Goal: Check status: Check status

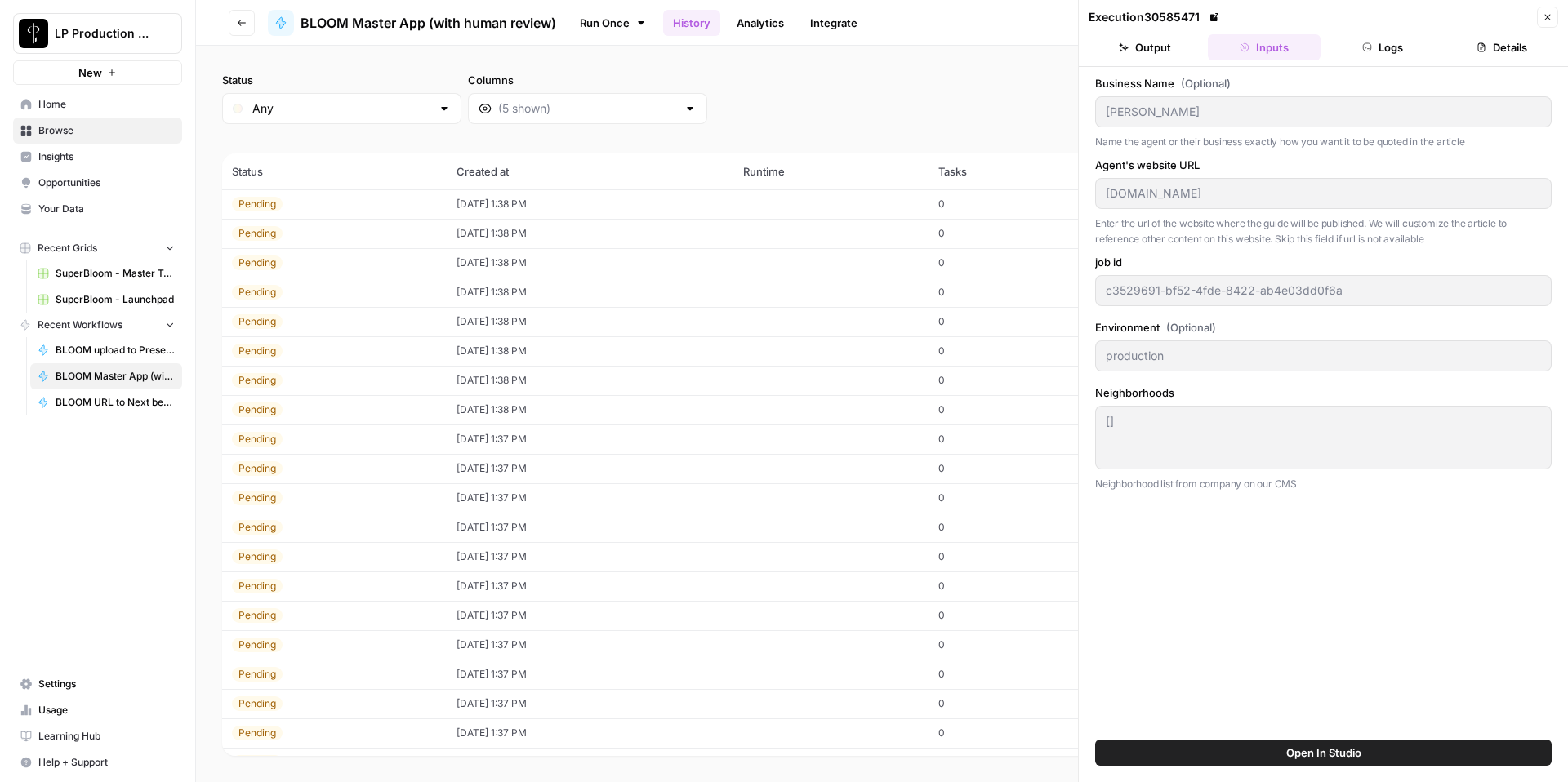
scroll to position [673, 0]
click at [1555, 11] on button "Close" at bounding box center [1547, 17] width 21 height 21
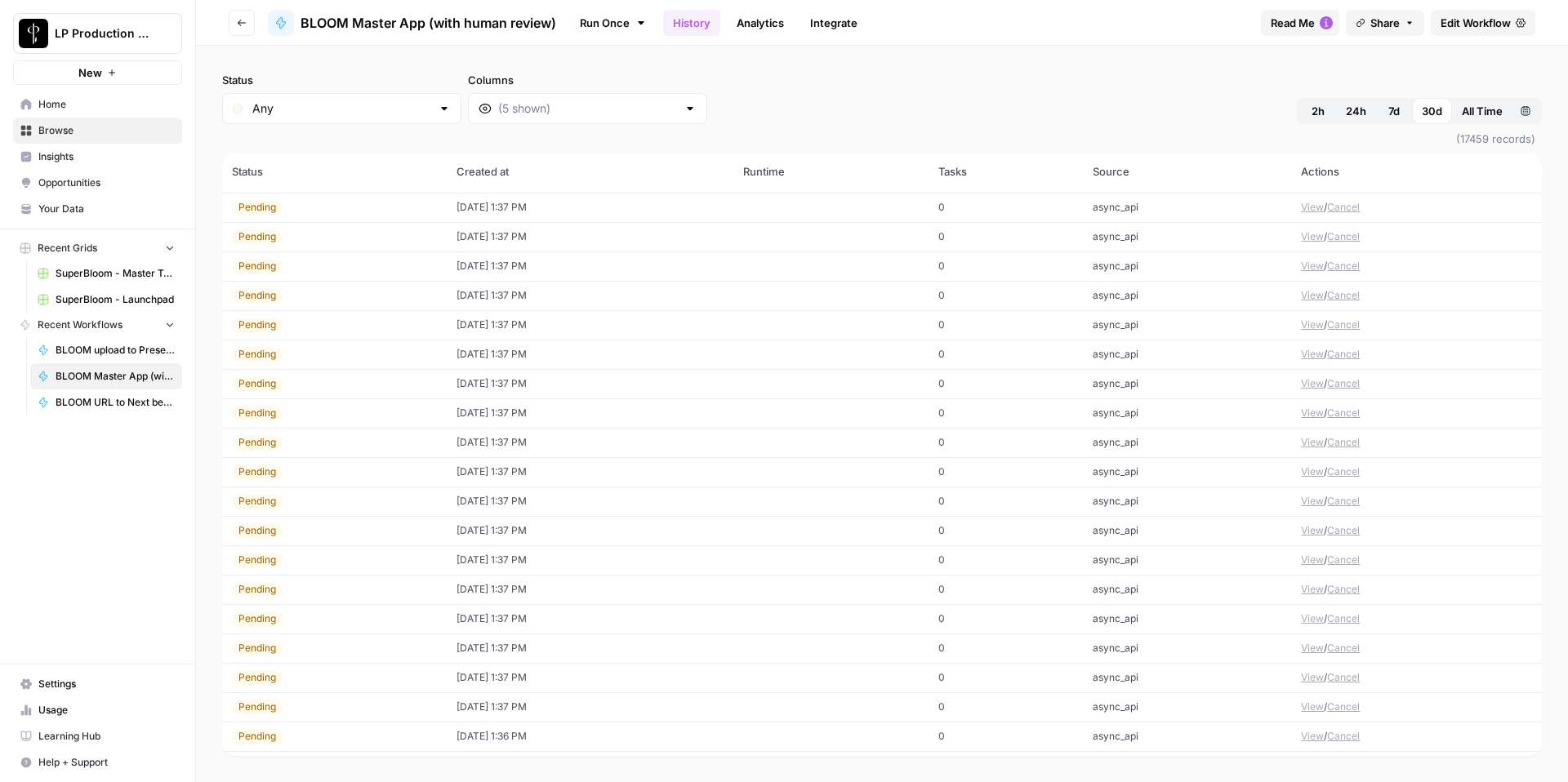
click at [1518, 106] on button "Custom range" at bounding box center [1525, 111] width 26 height 26
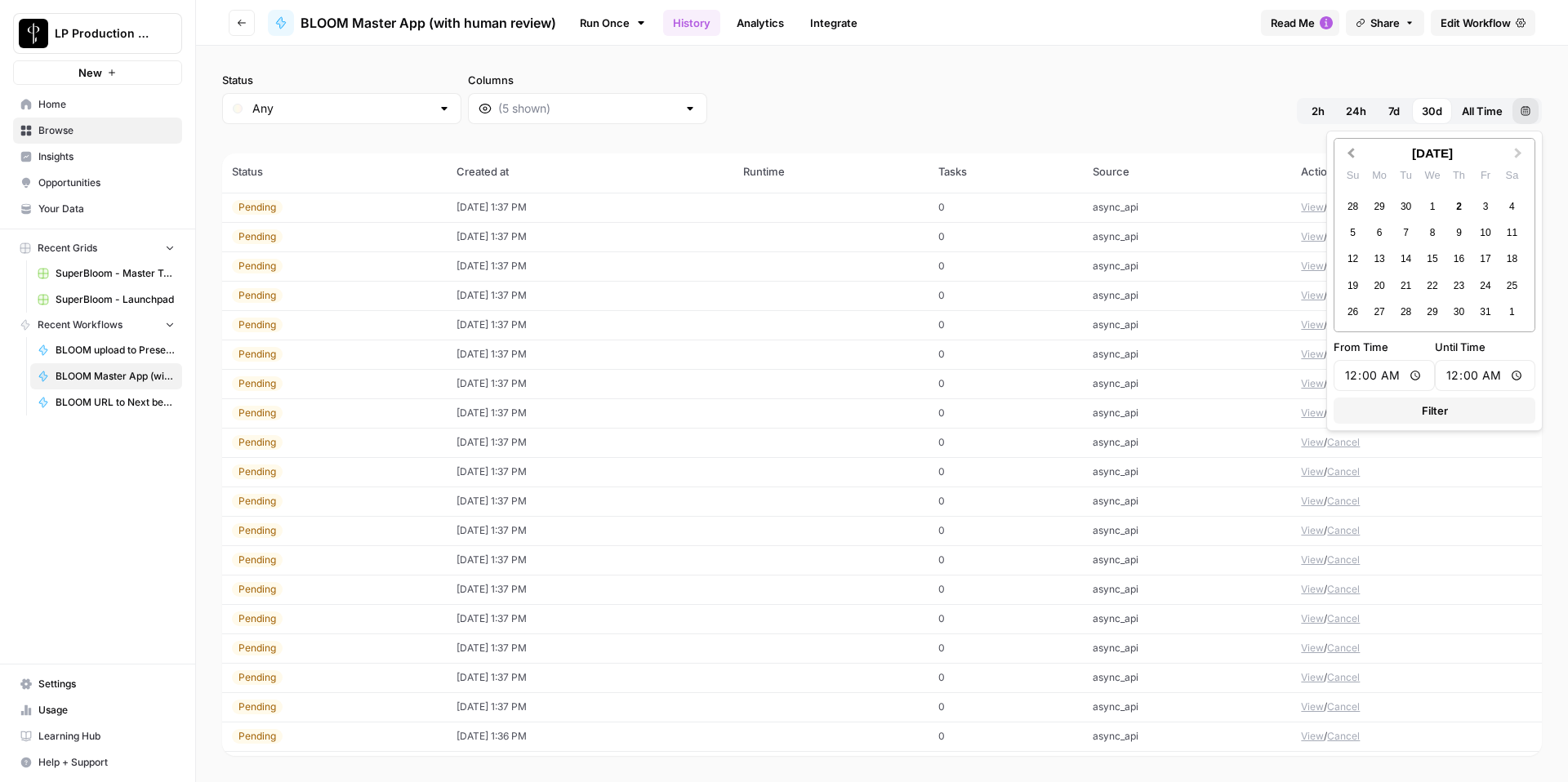
click at [1348, 155] on button "Previous Month" at bounding box center [1349, 154] width 26 height 26
click at [1467, 283] on div "25" at bounding box center [1459, 287] width 22 height 22
click at [1461, 287] on div "25" at bounding box center [1459, 287] width 22 height 22
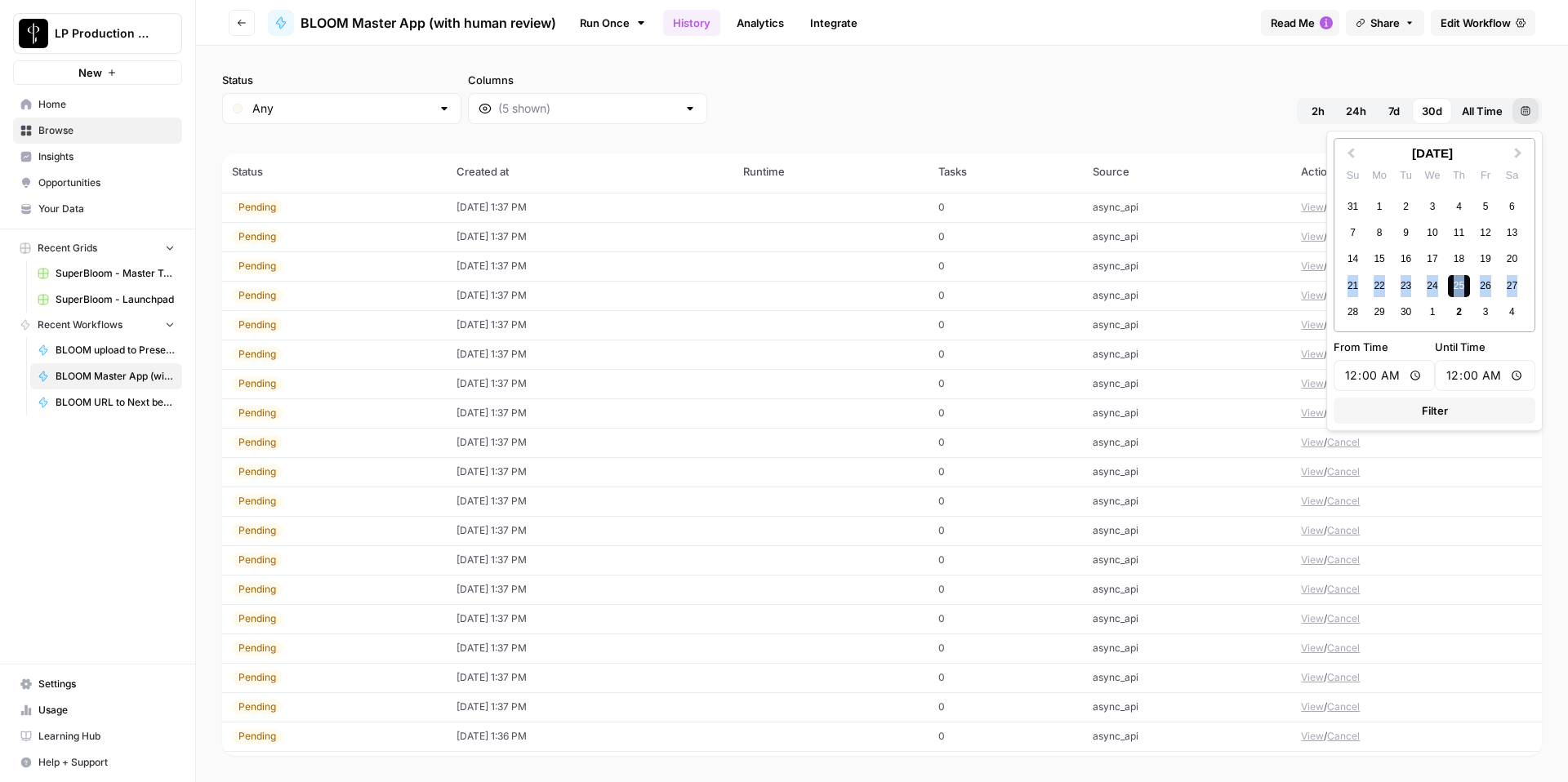
click at [1461, 287] on div "25" at bounding box center [1459, 287] width 22 height 22
click at [1444, 410] on span "Filter" at bounding box center [1434, 410] width 26 height 16
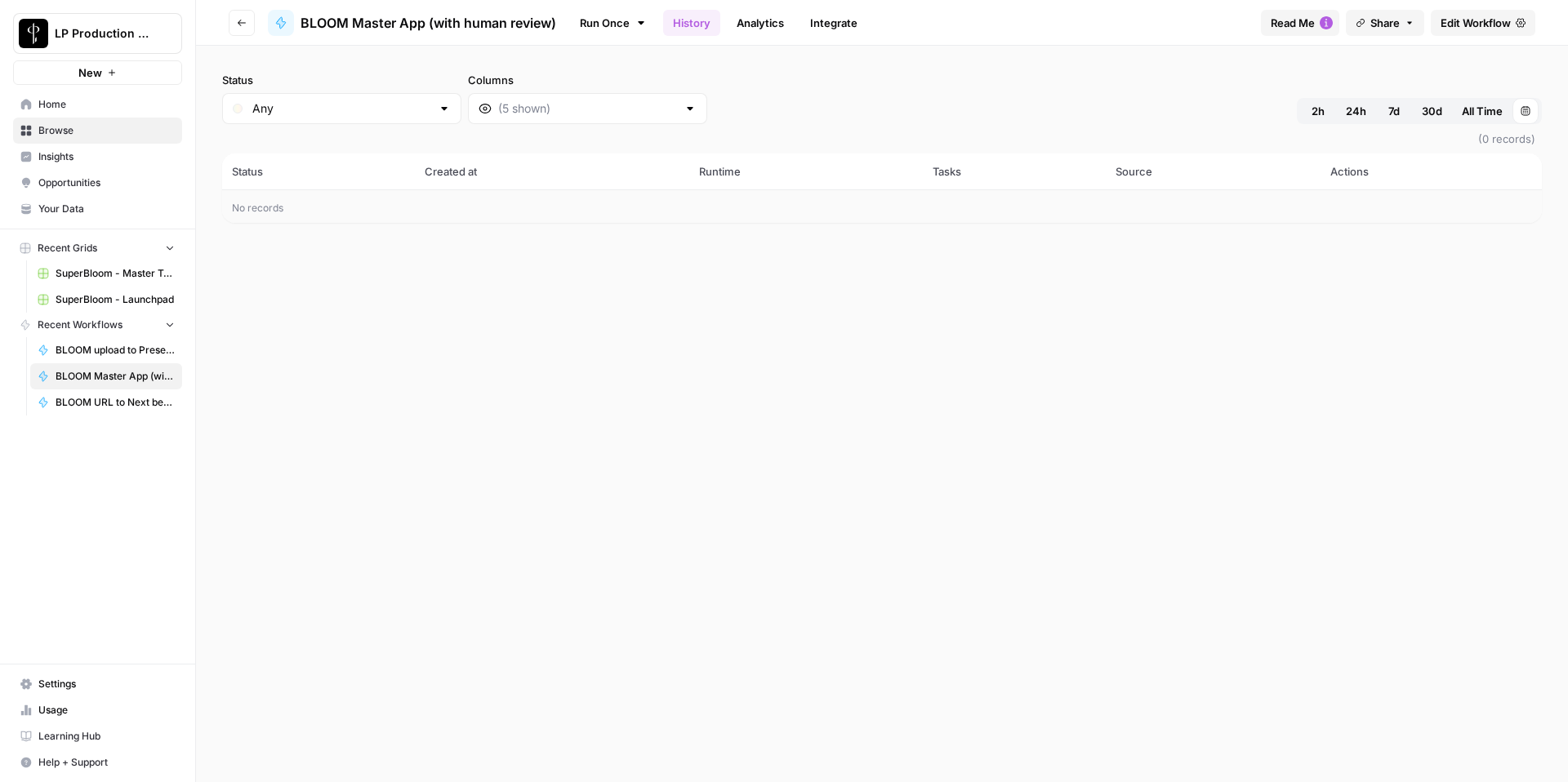
click at [1536, 104] on button "[DATE] 12:00 AM - [DATE] 12:00 AM" at bounding box center [1525, 111] width 26 height 26
click at [1351, 157] on span "Previous Month" at bounding box center [1351, 153] width 0 height 16
click at [1374, 285] on div "22" at bounding box center [1380, 287] width 22 height 22
click at [1483, 283] on div "26" at bounding box center [1485, 287] width 22 height 22
click at [1456, 408] on button "Filter" at bounding box center [1434, 410] width 202 height 26
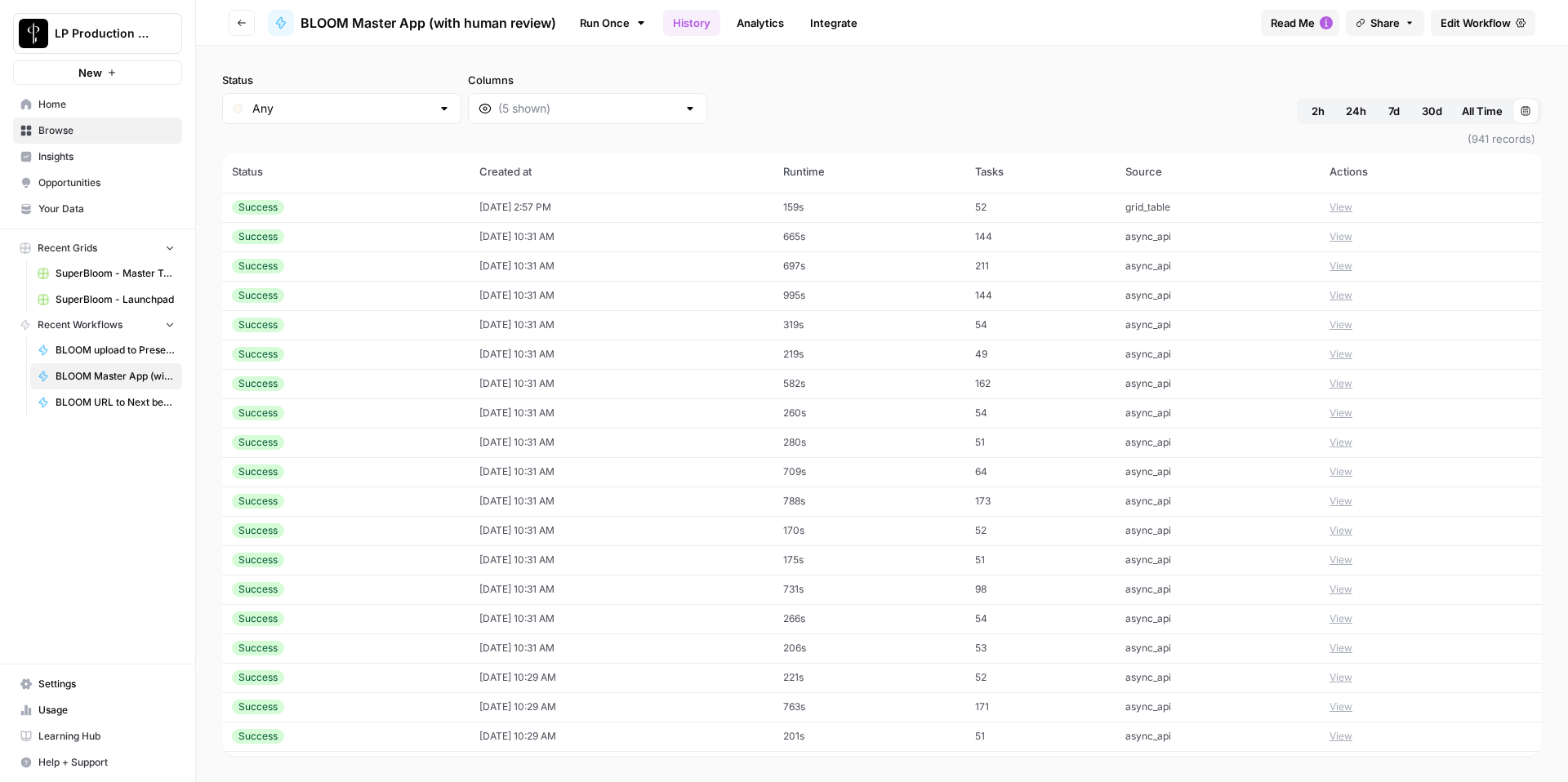
scroll to position [1825, 0]
click at [1339, 643] on button "View" at bounding box center [1340, 642] width 23 height 14
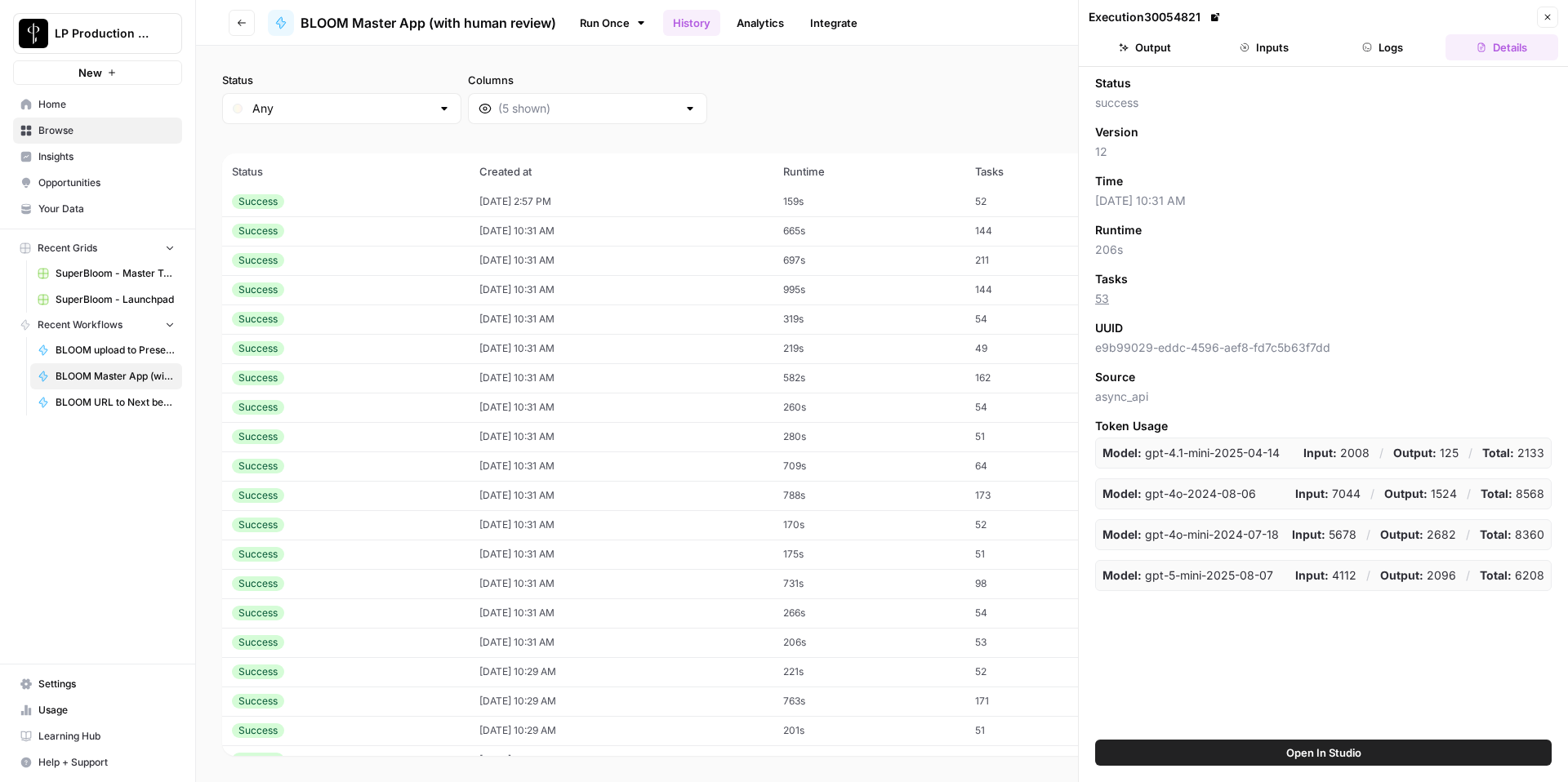
click at [1283, 49] on button "Inputs" at bounding box center [1264, 47] width 113 height 26
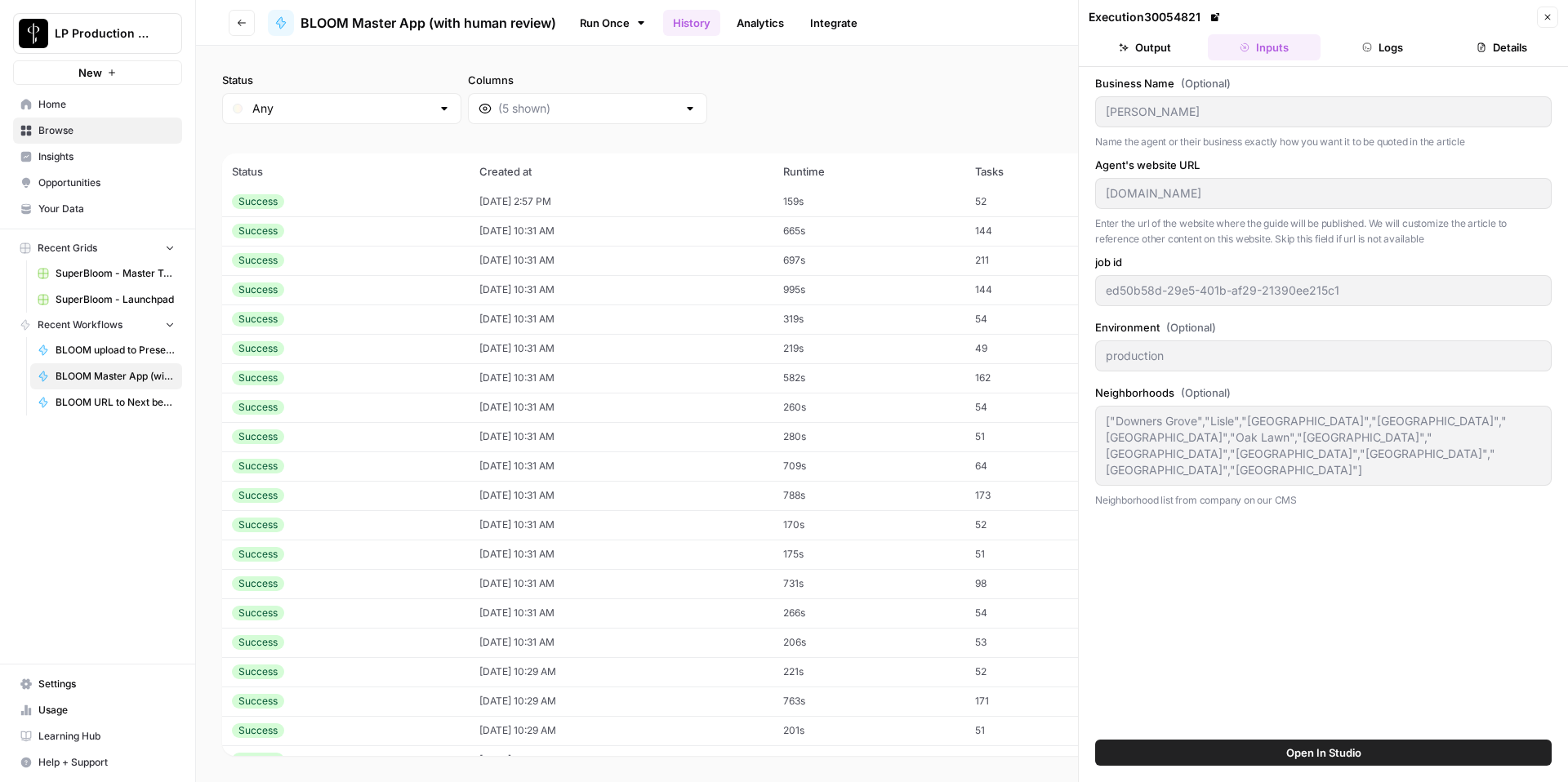
click at [1543, 16] on icon "button" at bounding box center [1547, 16] width 9 height 9
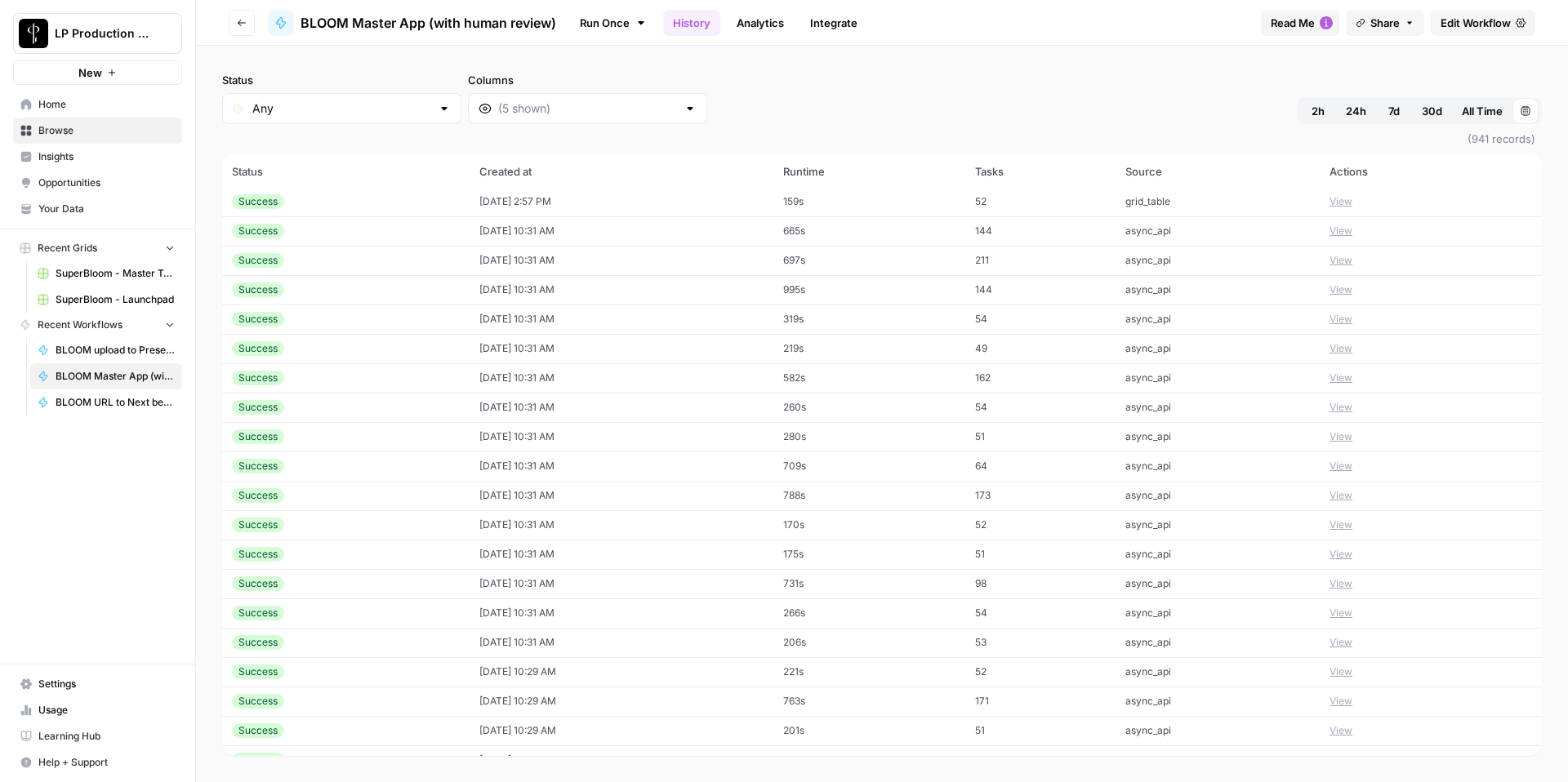
click at [1339, 522] on button "View" at bounding box center [1340, 524] width 23 height 14
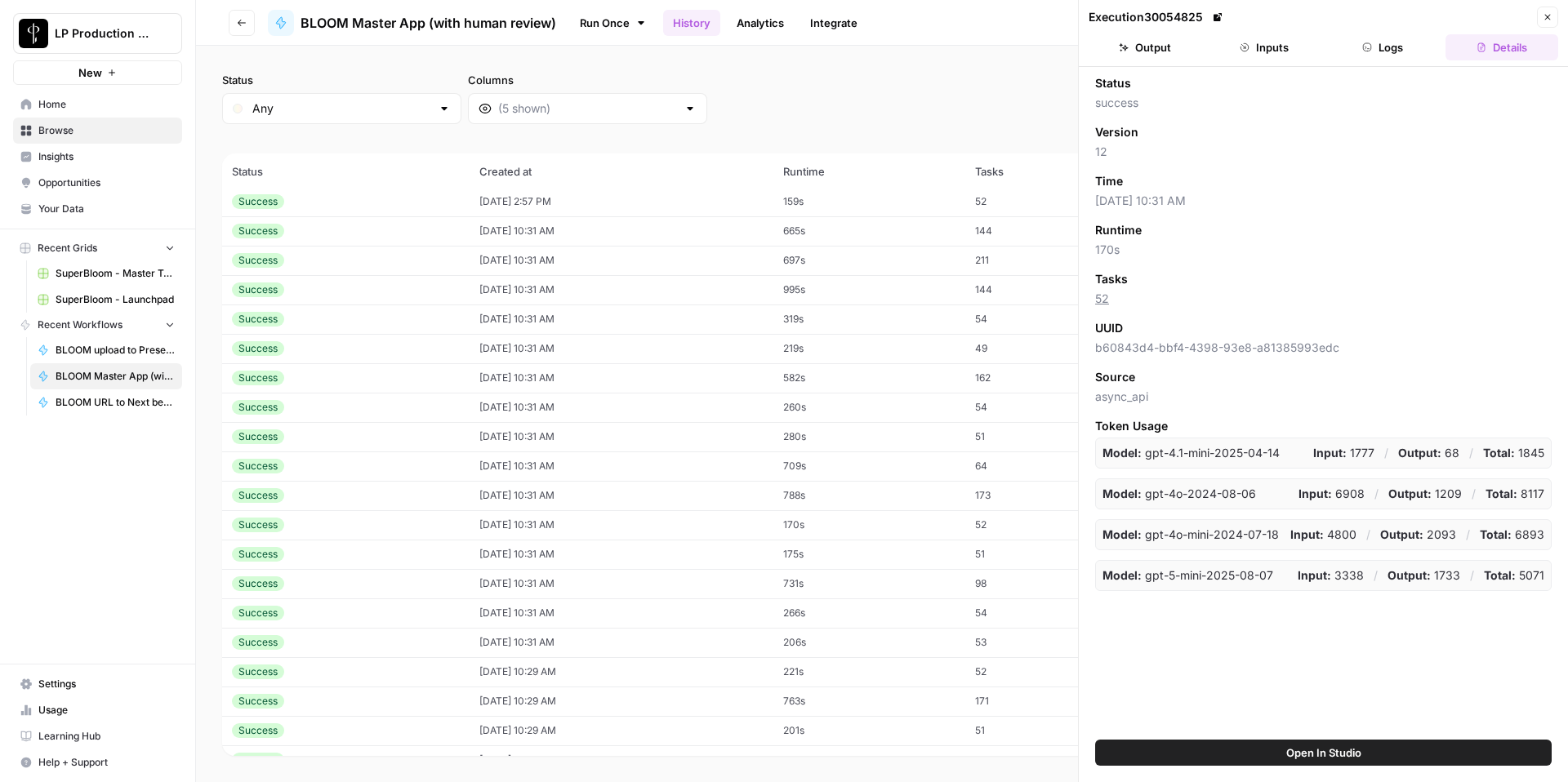
click at [1269, 42] on button "Inputs" at bounding box center [1264, 47] width 113 height 26
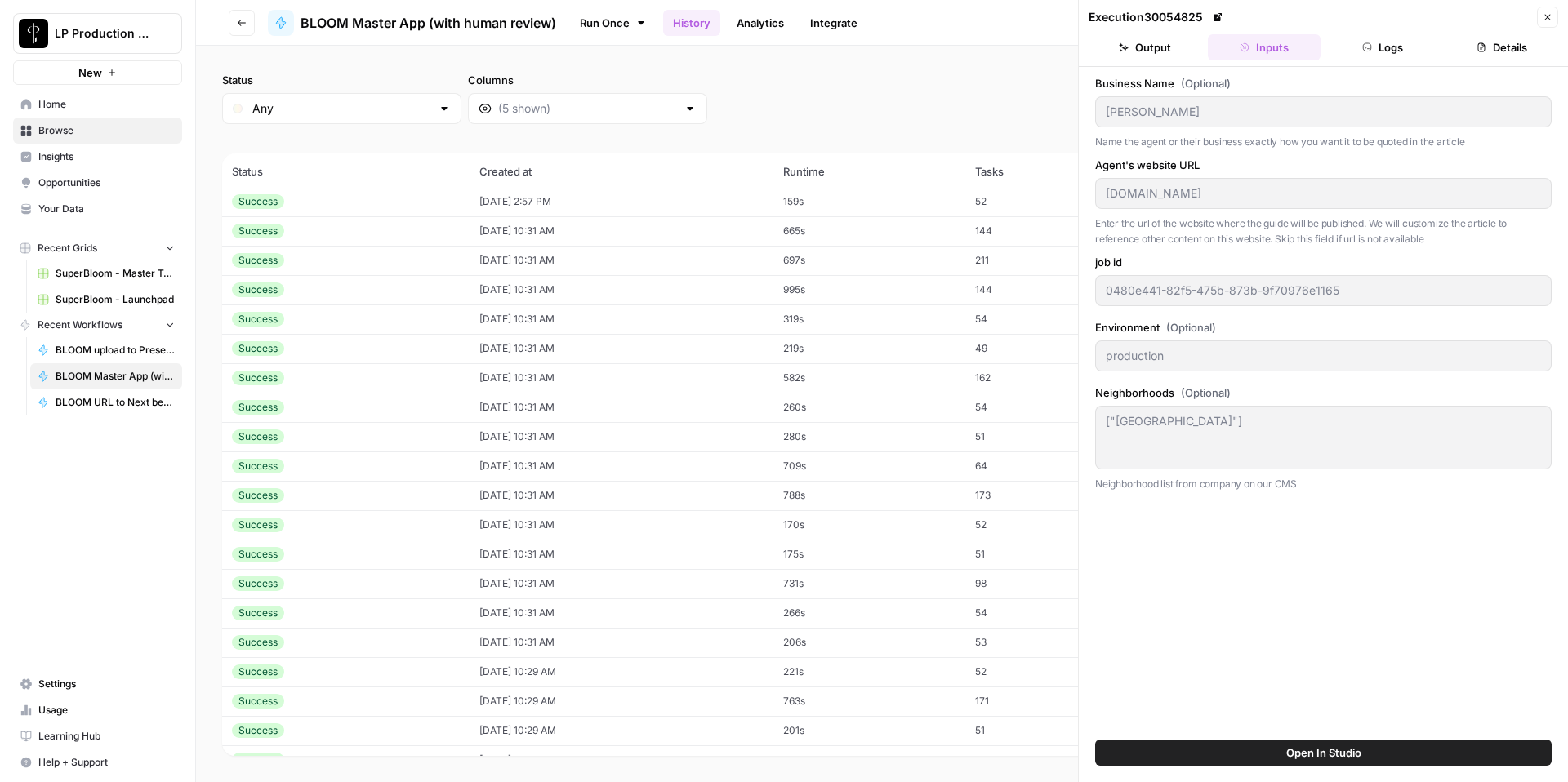
click at [1543, 20] on icon "button" at bounding box center [1547, 16] width 9 height 9
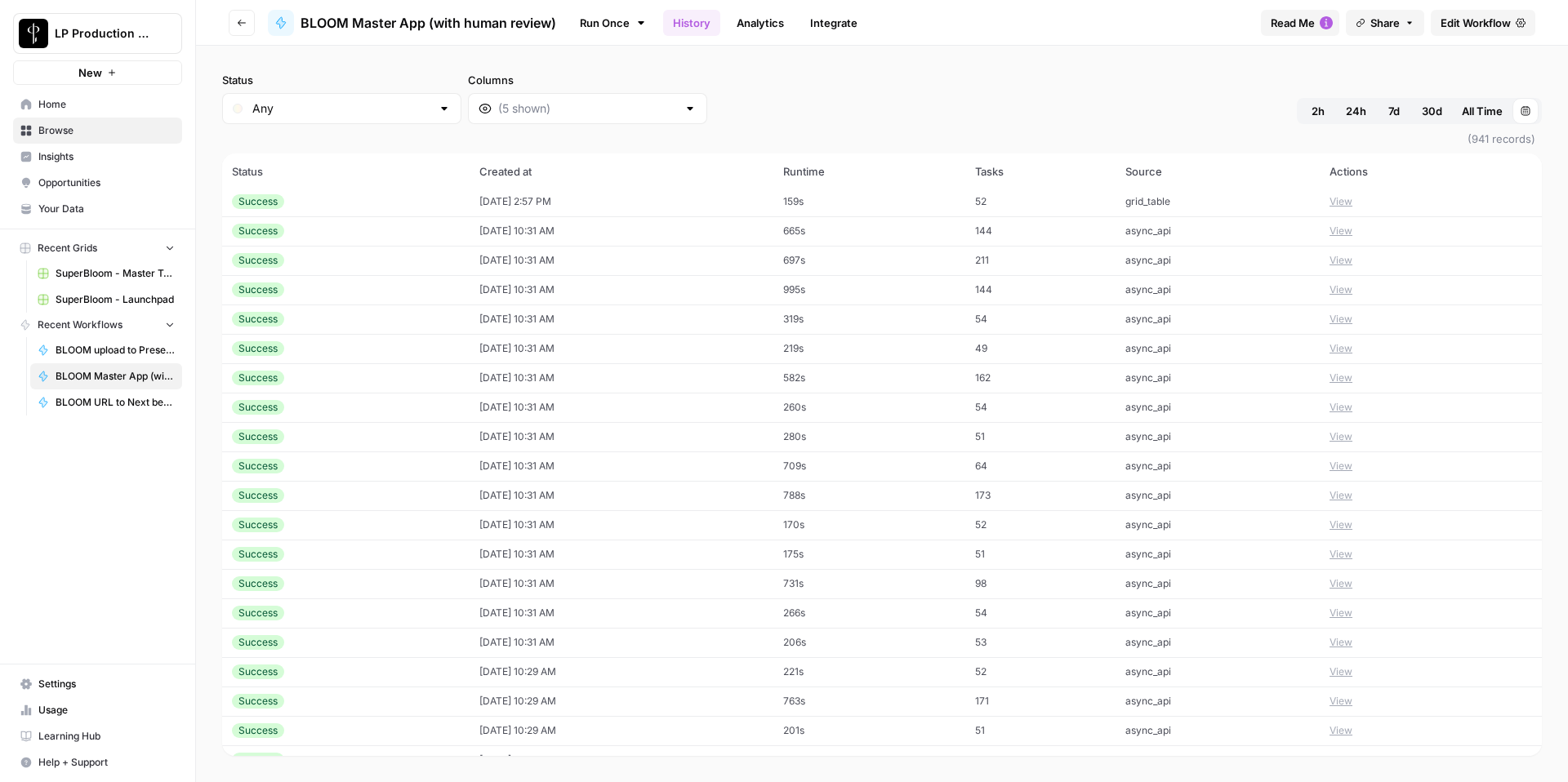
click at [1342, 492] on button "View" at bounding box center [1340, 495] width 23 height 14
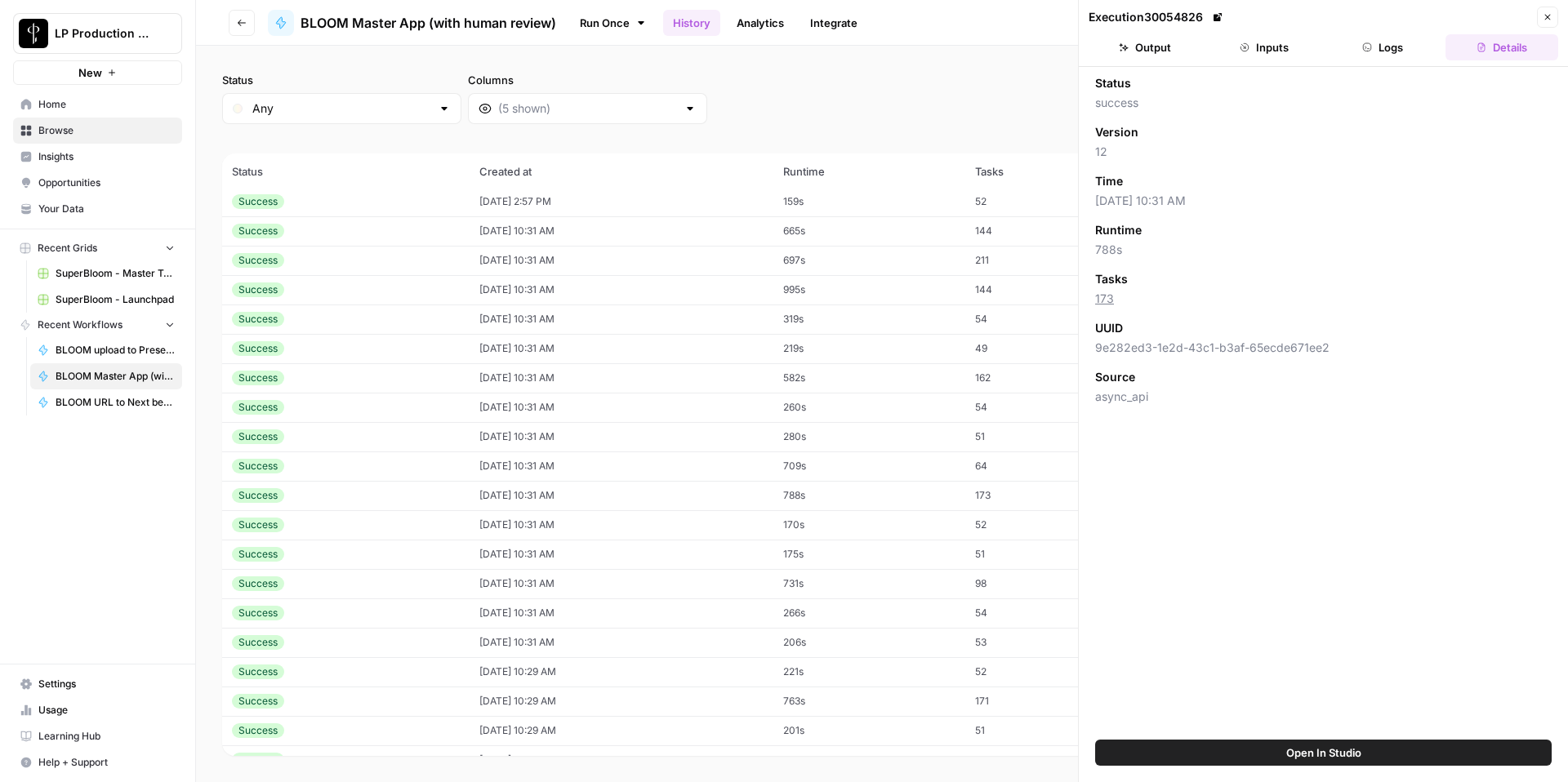
click at [1275, 49] on button "Inputs" at bounding box center [1264, 47] width 113 height 26
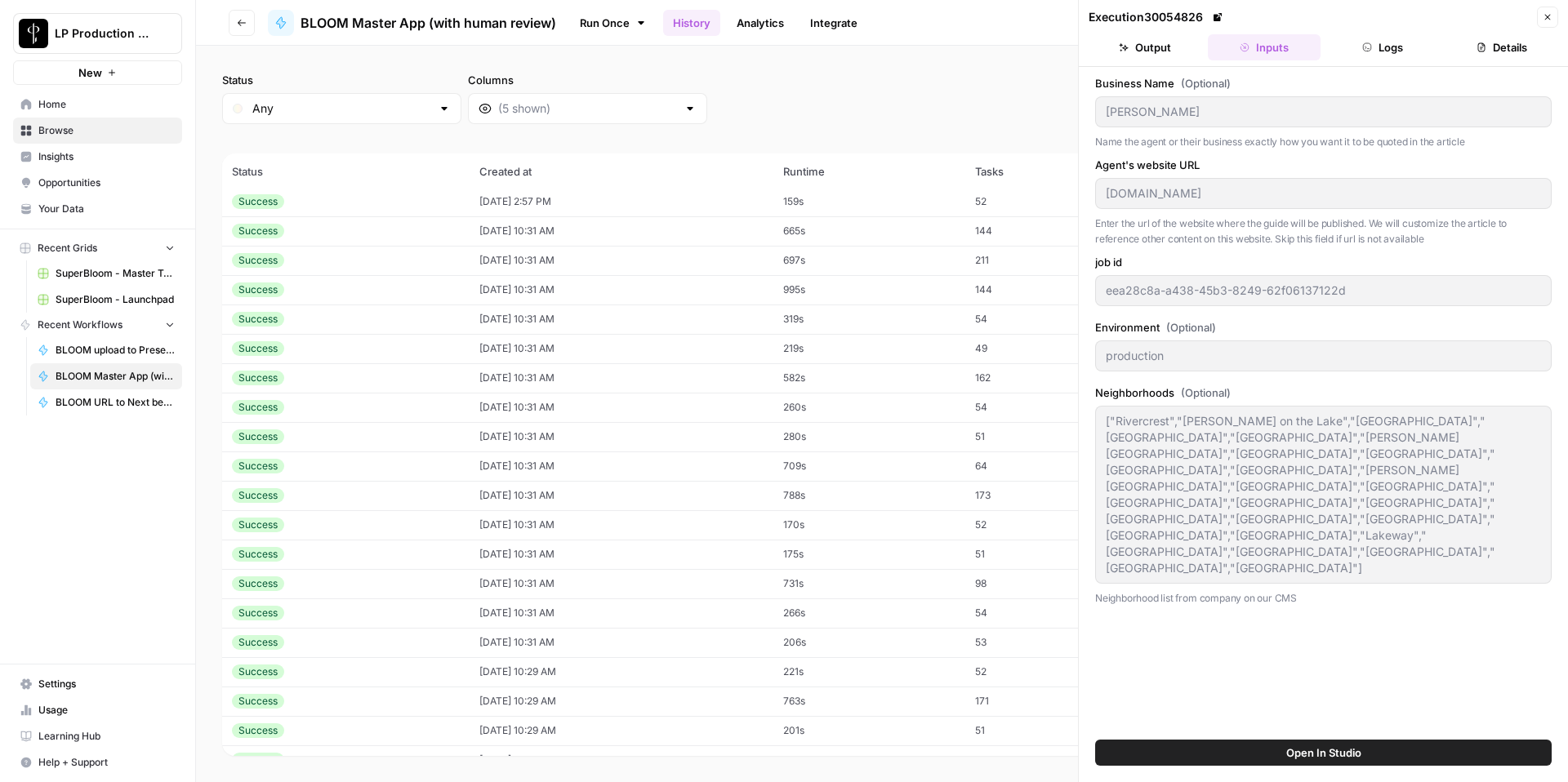
click at [1553, 26] on button "Close" at bounding box center [1547, 17] width 21 height 21
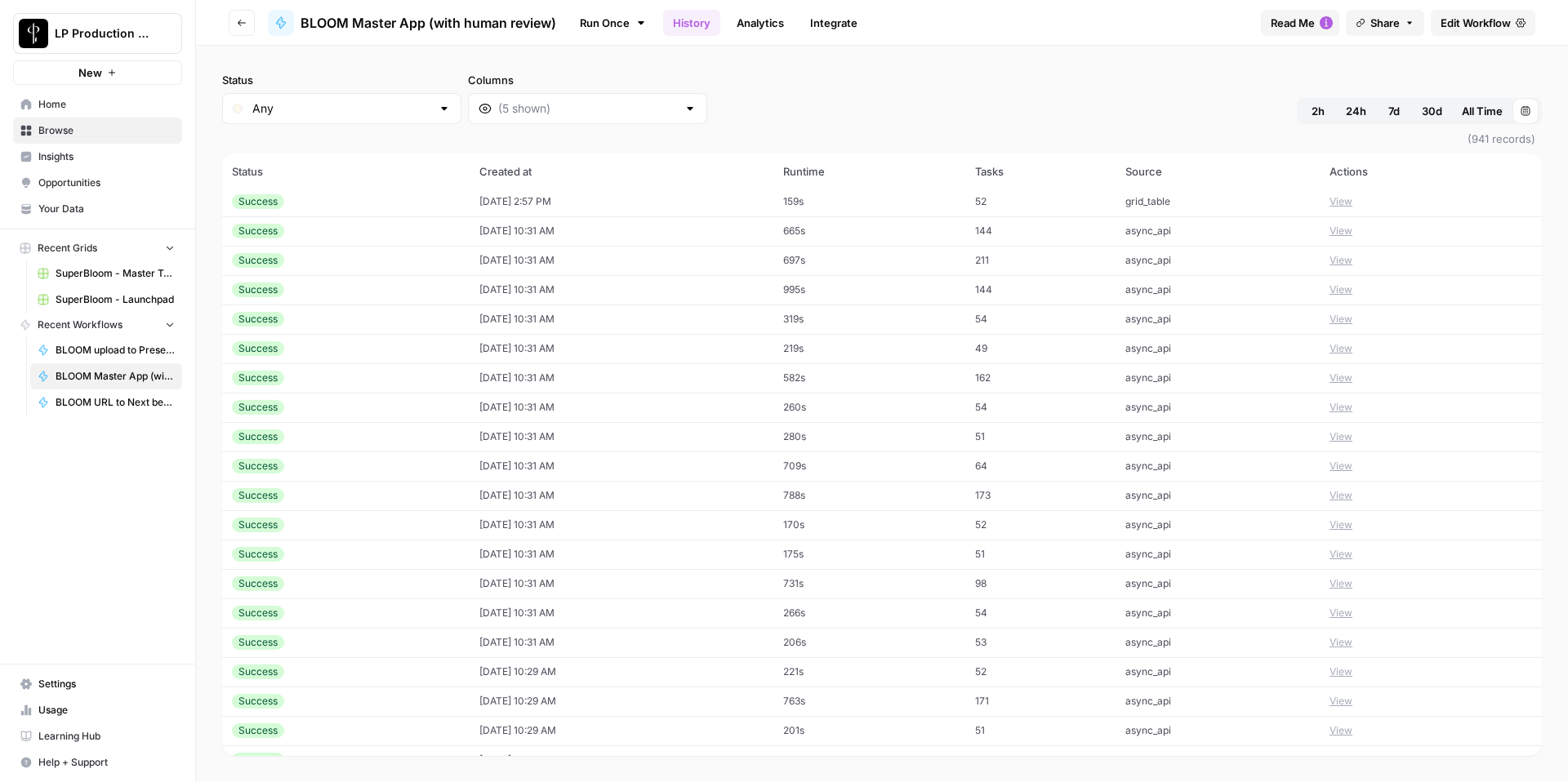
click at [1350, 350] on button "View" at bounding box center [1340, 348] width 23 height 14
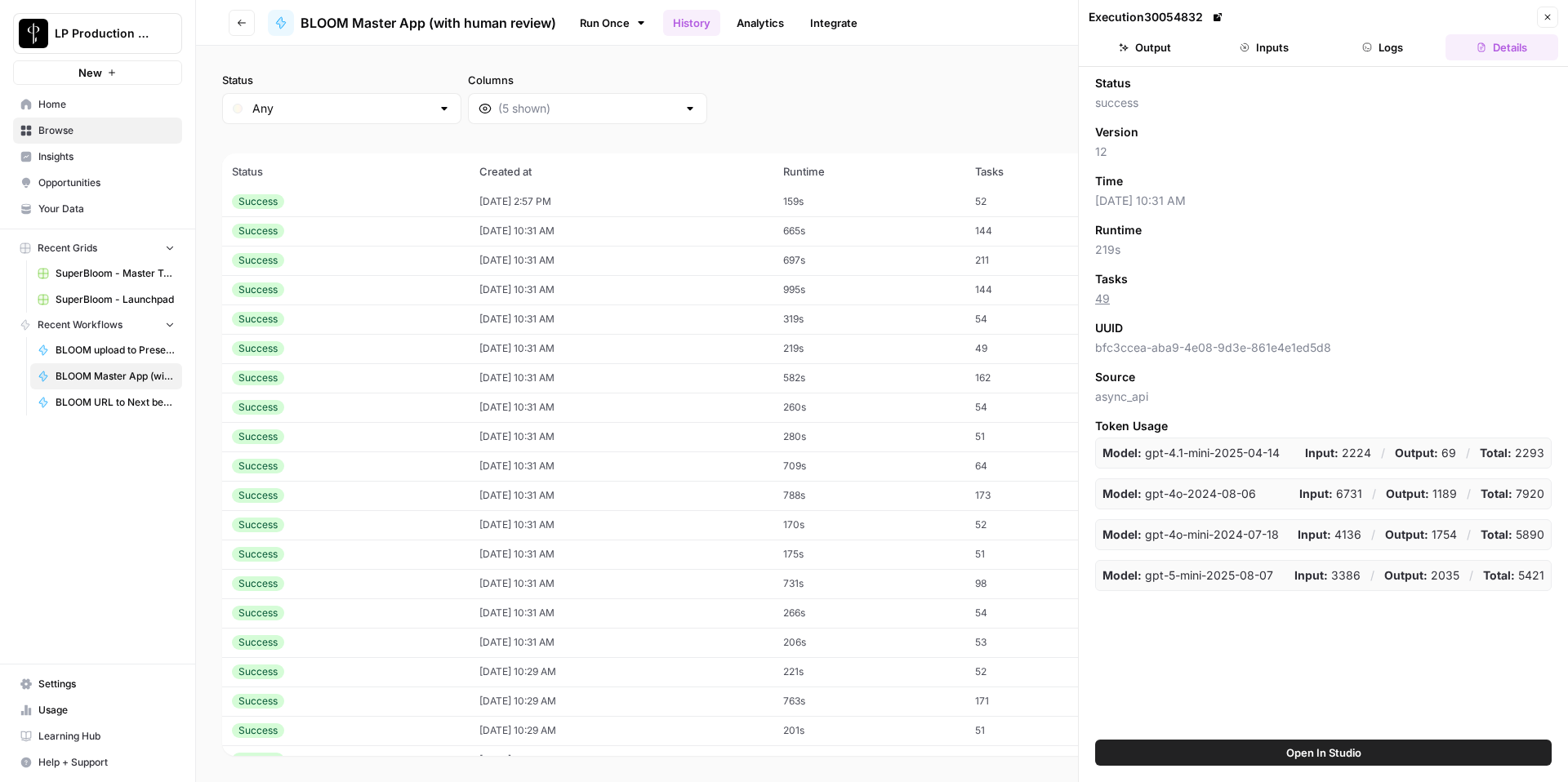
click at [1286, 41] on button "Inputs" at bounding box center [1264, 47] width 113 height 26
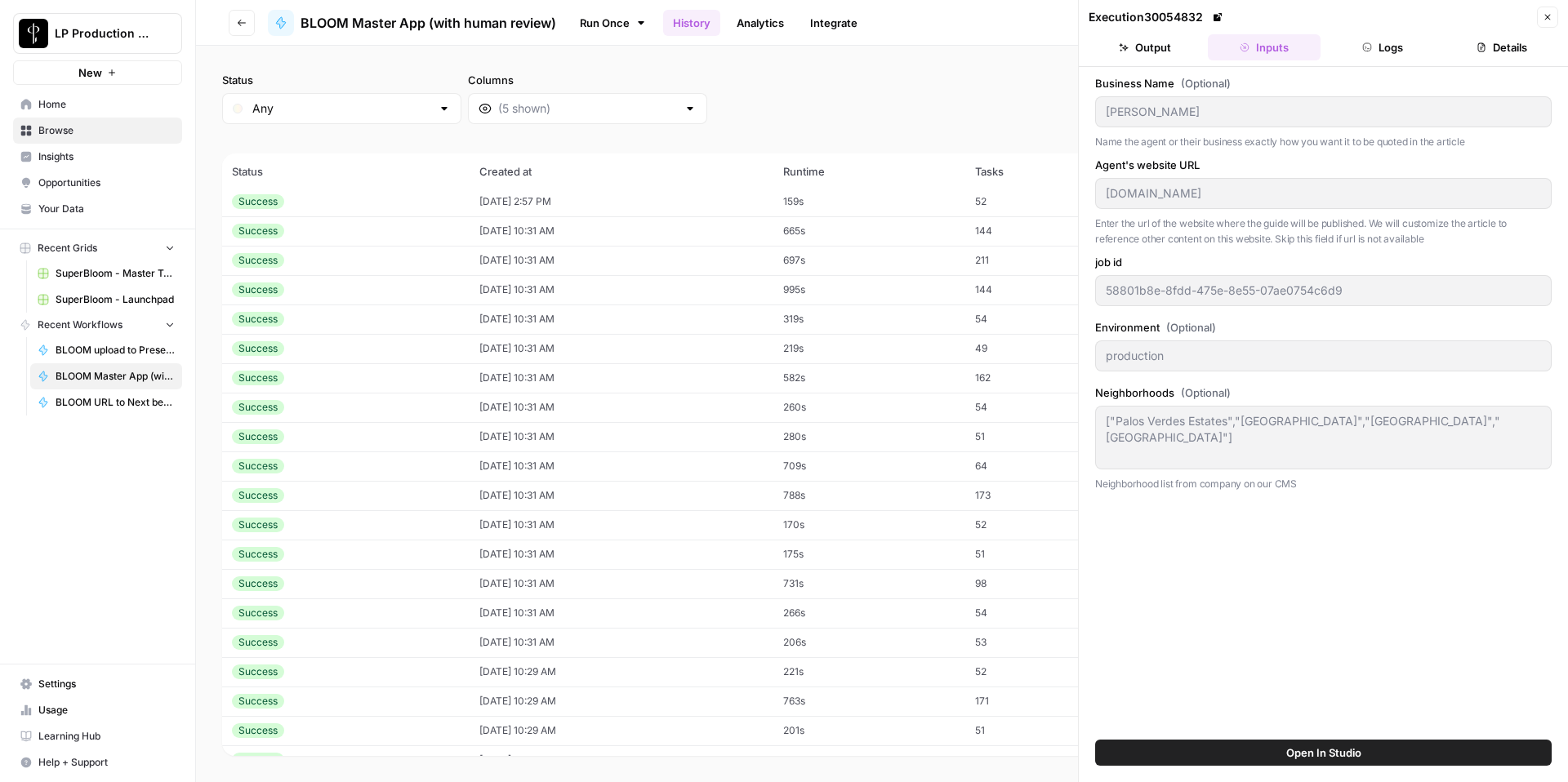
click at [1548, 17] on icon "button" at bounding box center [1547, 16] width 9 height 9
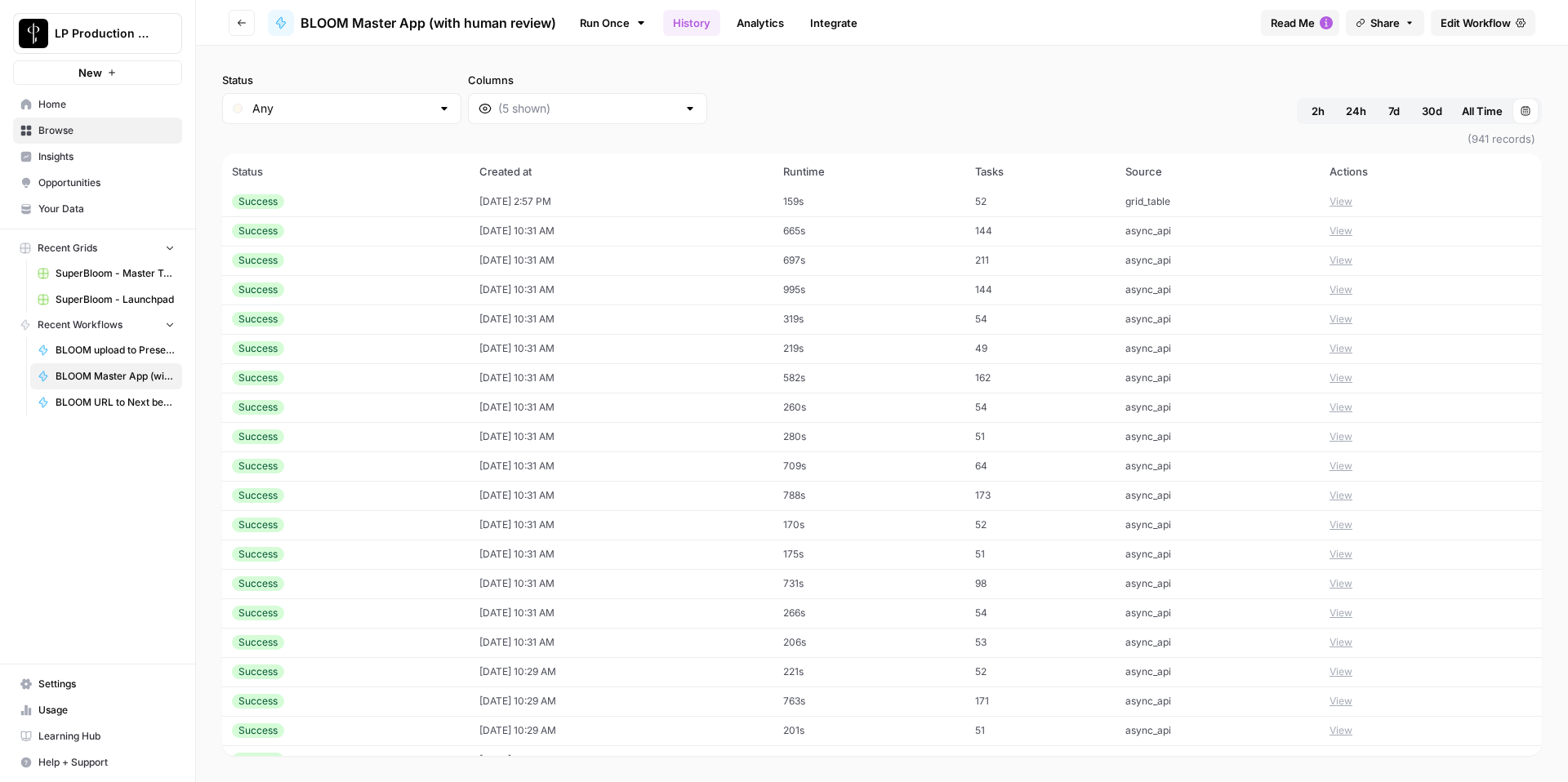
click at [1340, 289] on button "View" at bounding box center [1340, 289] width 23 height 14
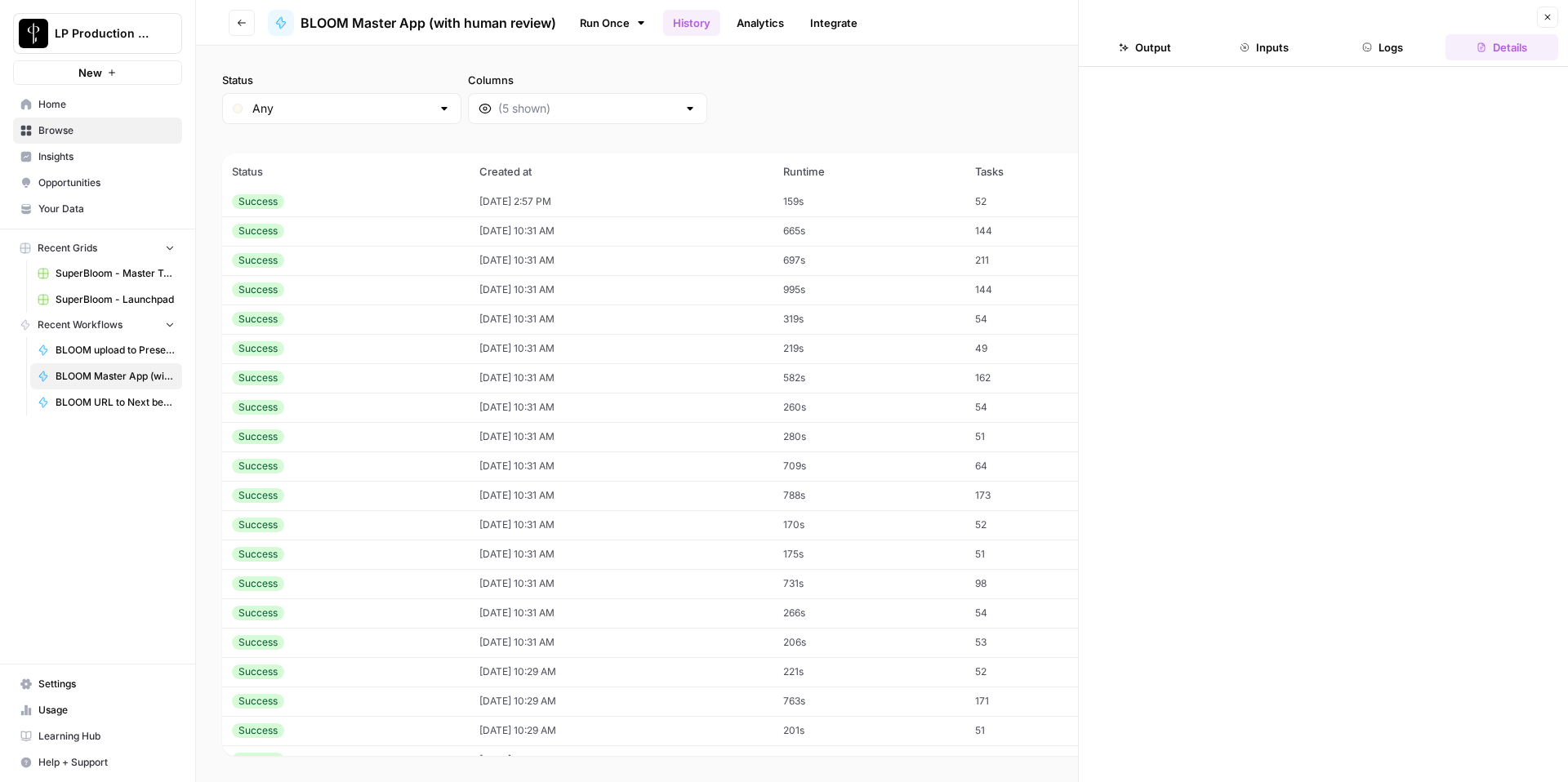
click at [1288, 49] on button "Inputs" at bounding box center [1264, 47] width 113 height 26
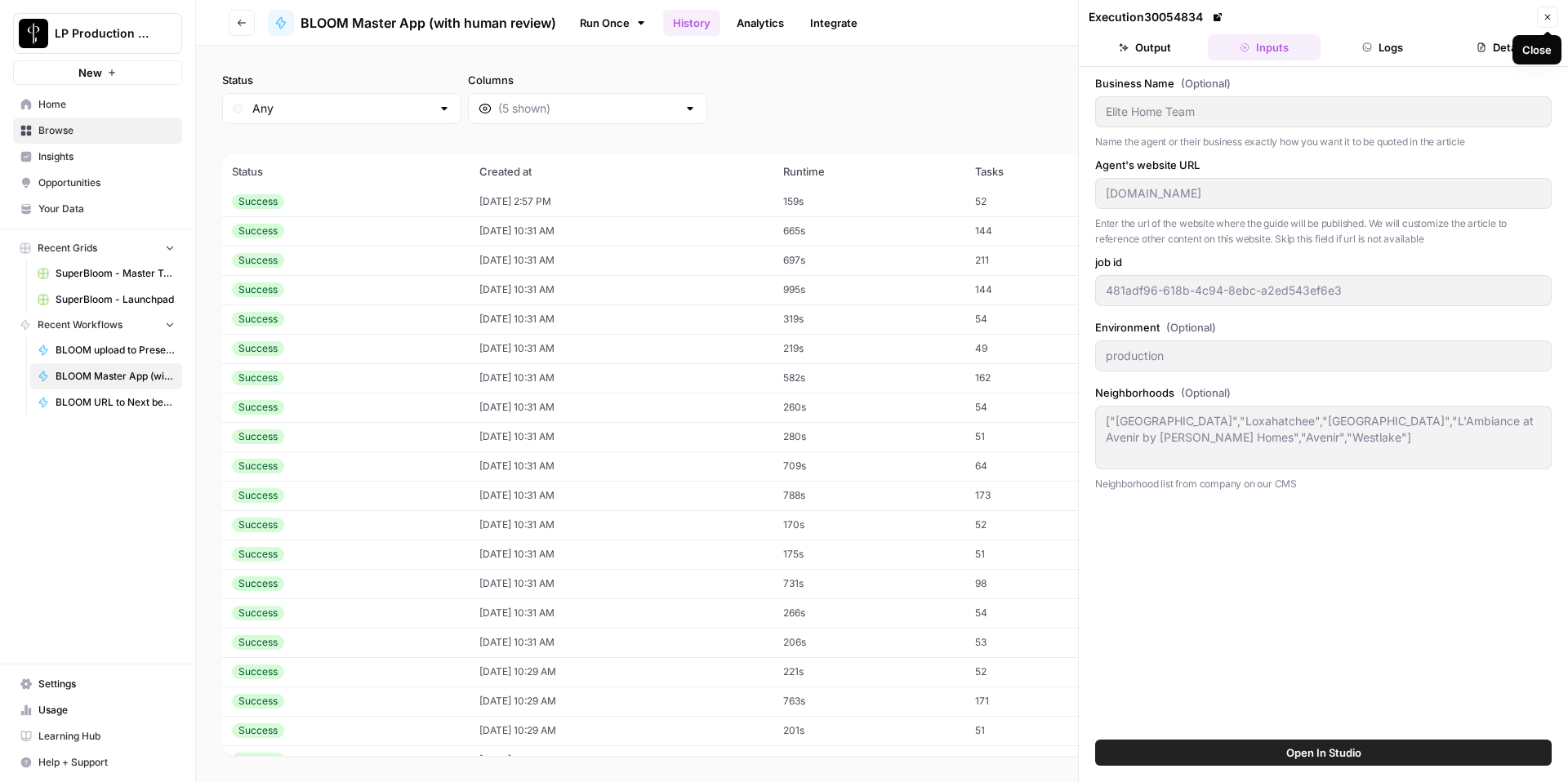
click at [1550, 18] on icon "button" at bounding box center [1547, 16] width 9 height 9
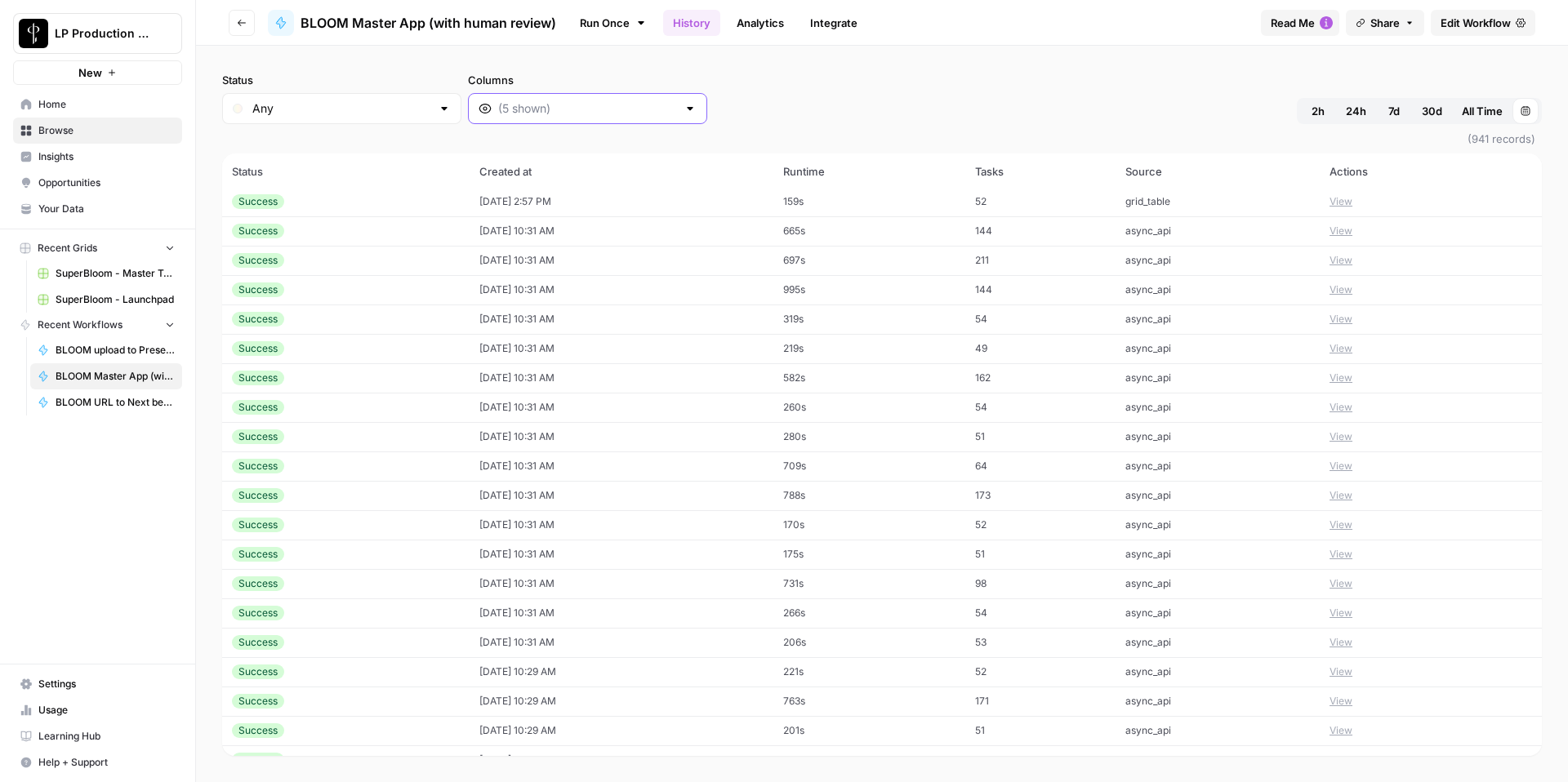
click at [572, 114] on input "Columns" at bounding box center [587, 108] width 179 height 16
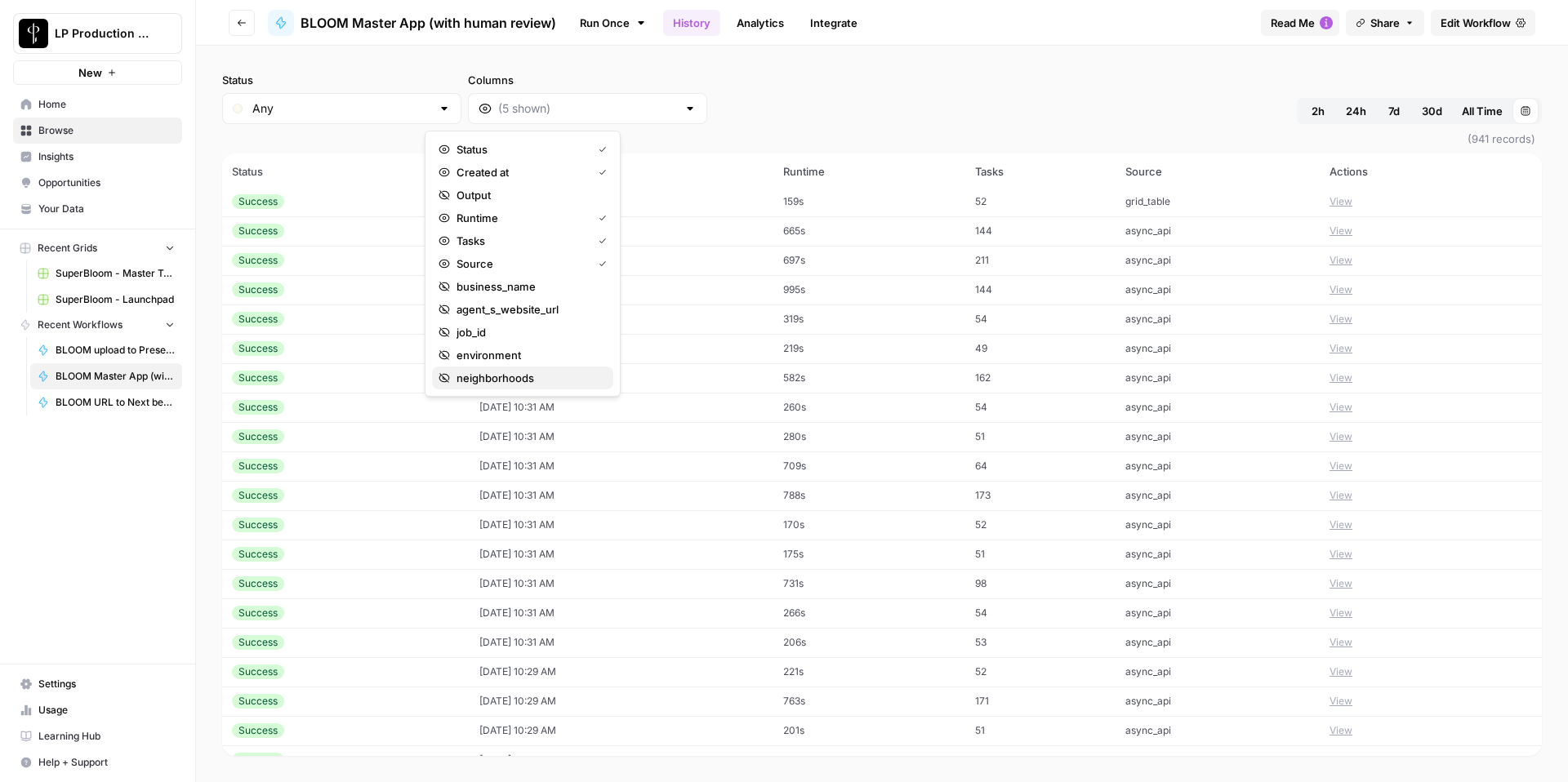
click at [495, 379] on span "neighborhoods" at bounding box center [528, 378] width 144 height 16
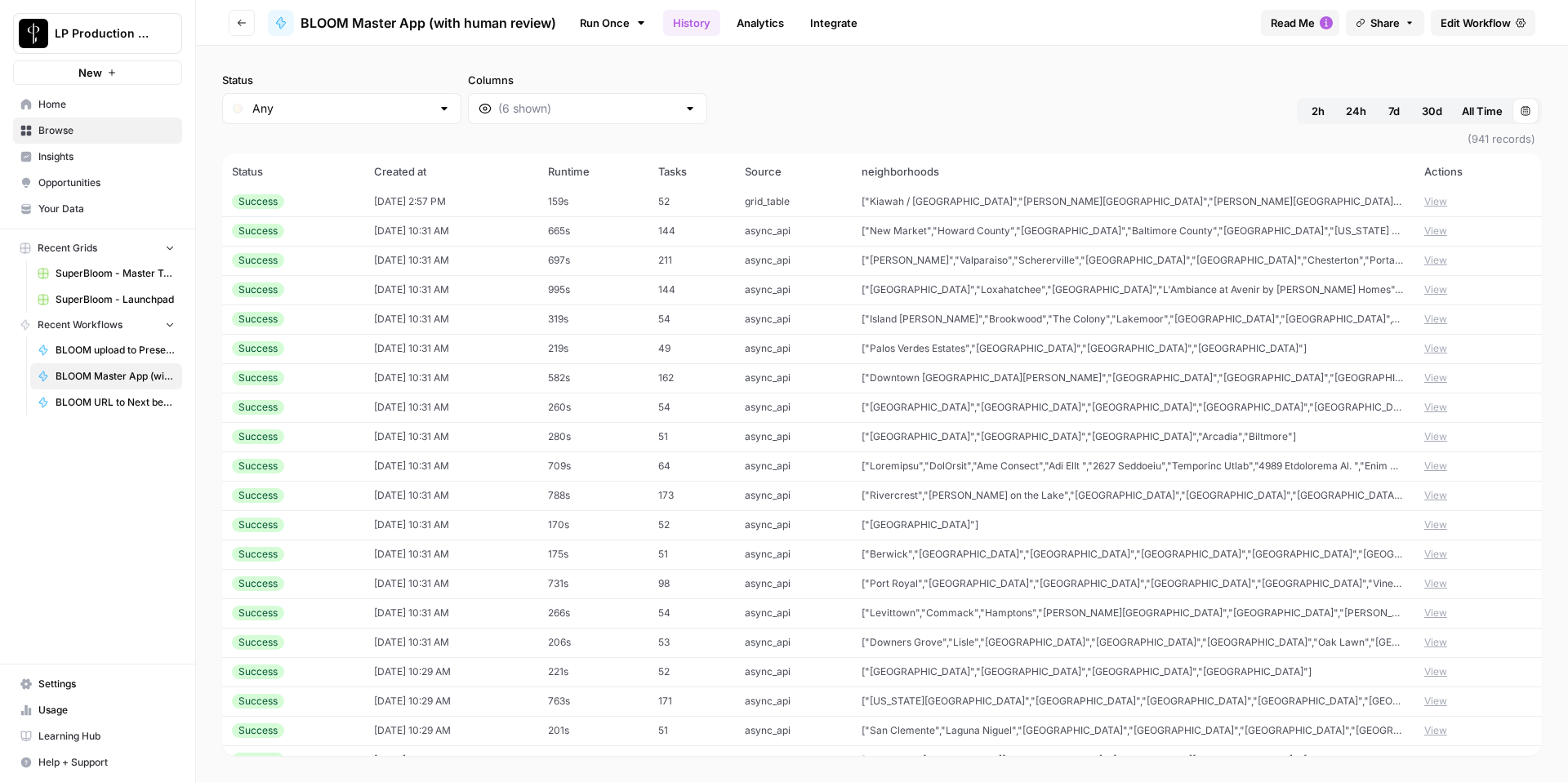
click at [1002, 68] on div "Status Any Columns 2h 24h 7d 30d All Time [DATE] 12:00 AM - [DATE] 12:00 AM (94…" at bounding box center [882, 414] width 1372 height 737
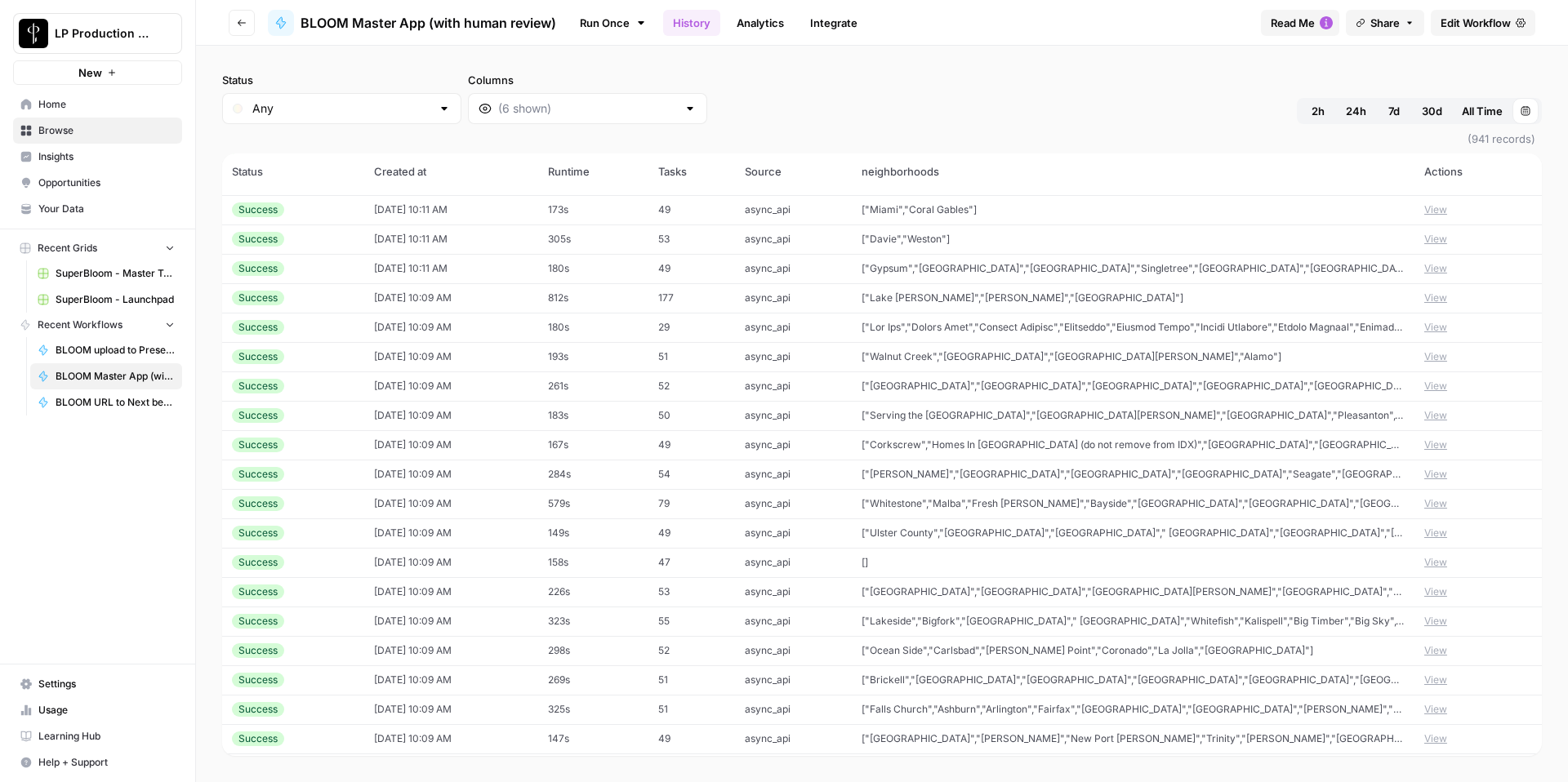
scroll to position [7111, 0]
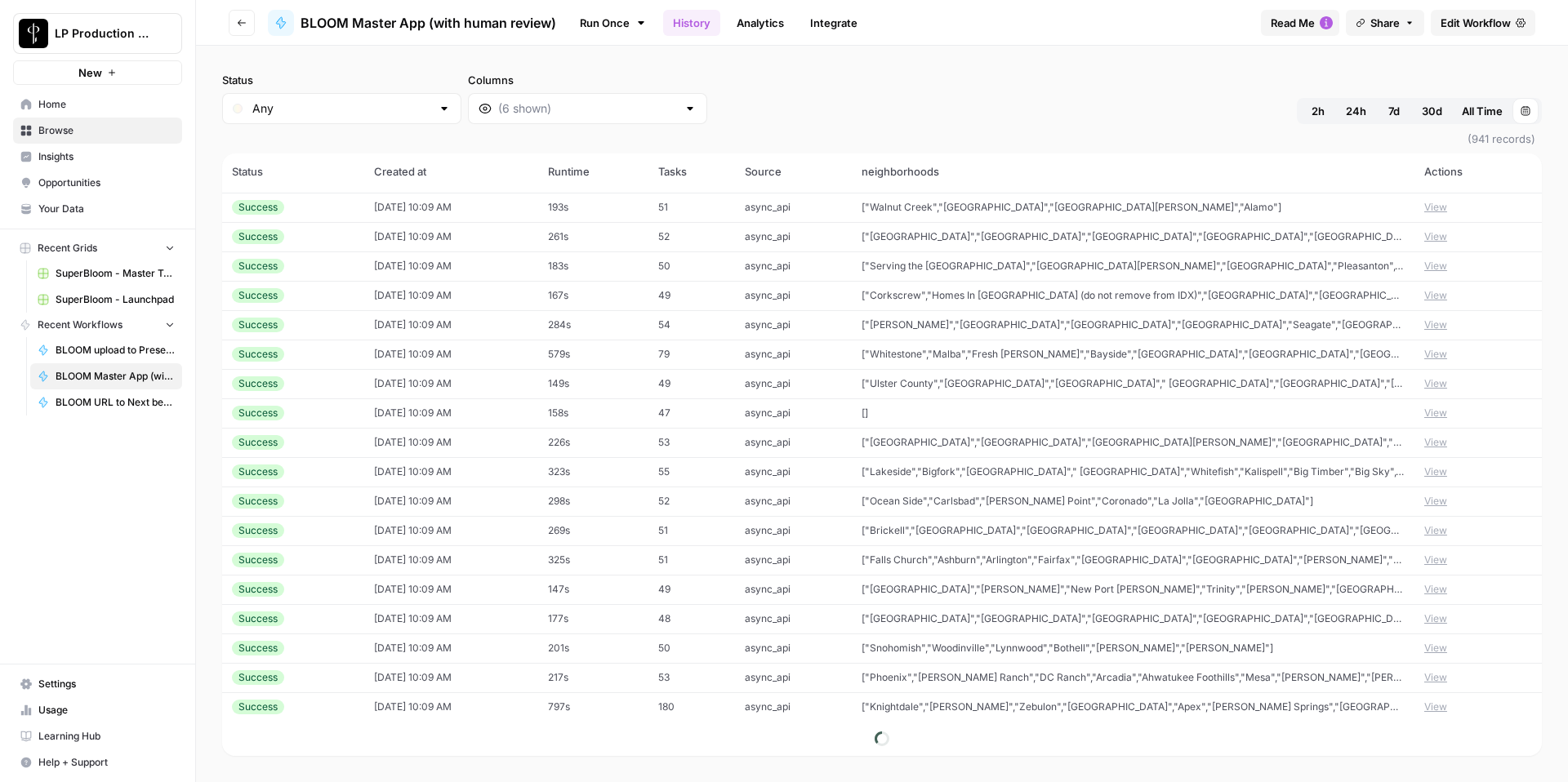
click at [976, 417] on td "[]" at bounding box center [1133, 413] width 563 height 29
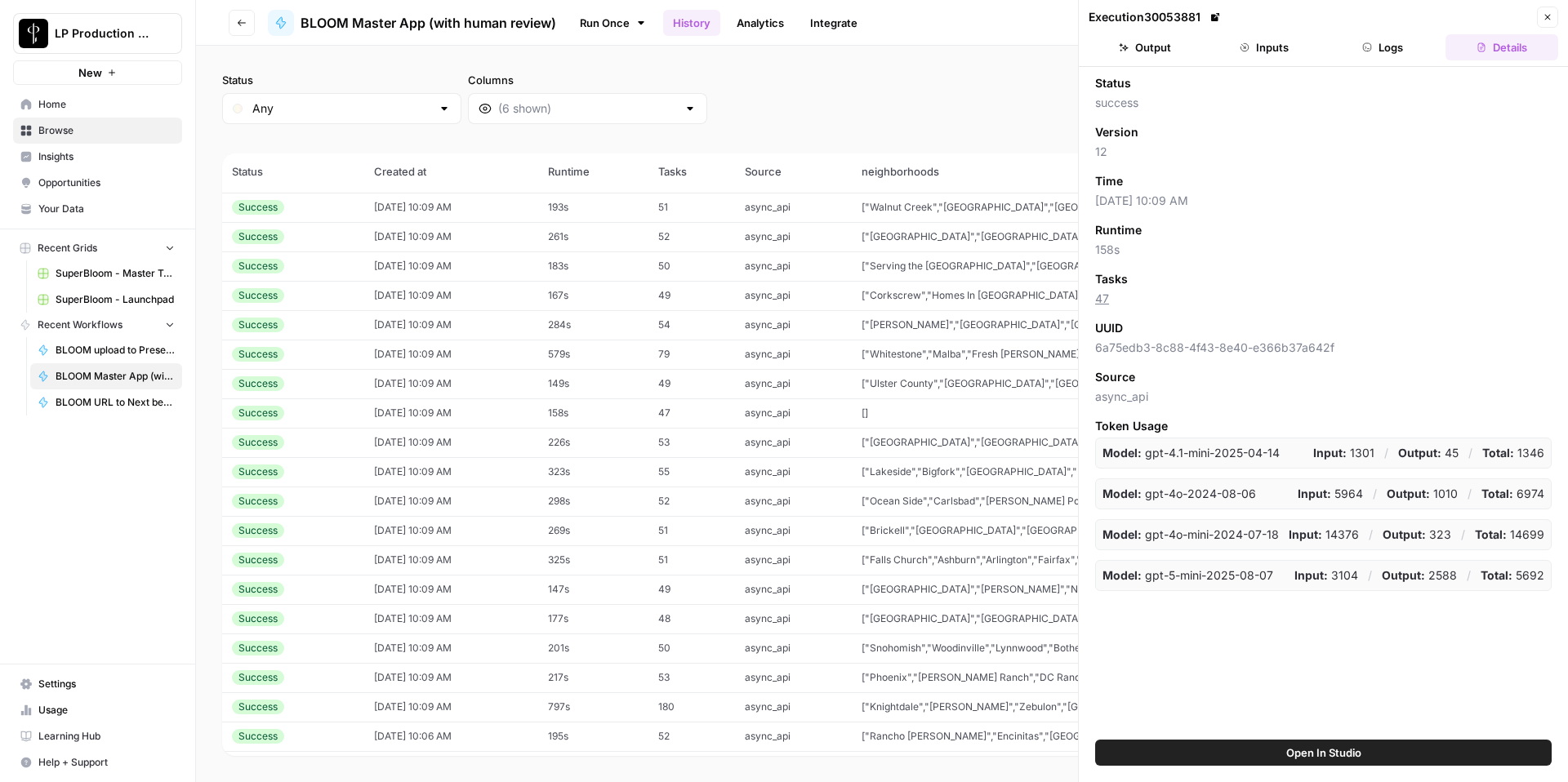
click at [1270, 49] on button "Inputs" at bounding box center [1264, 47] width 113 height 26
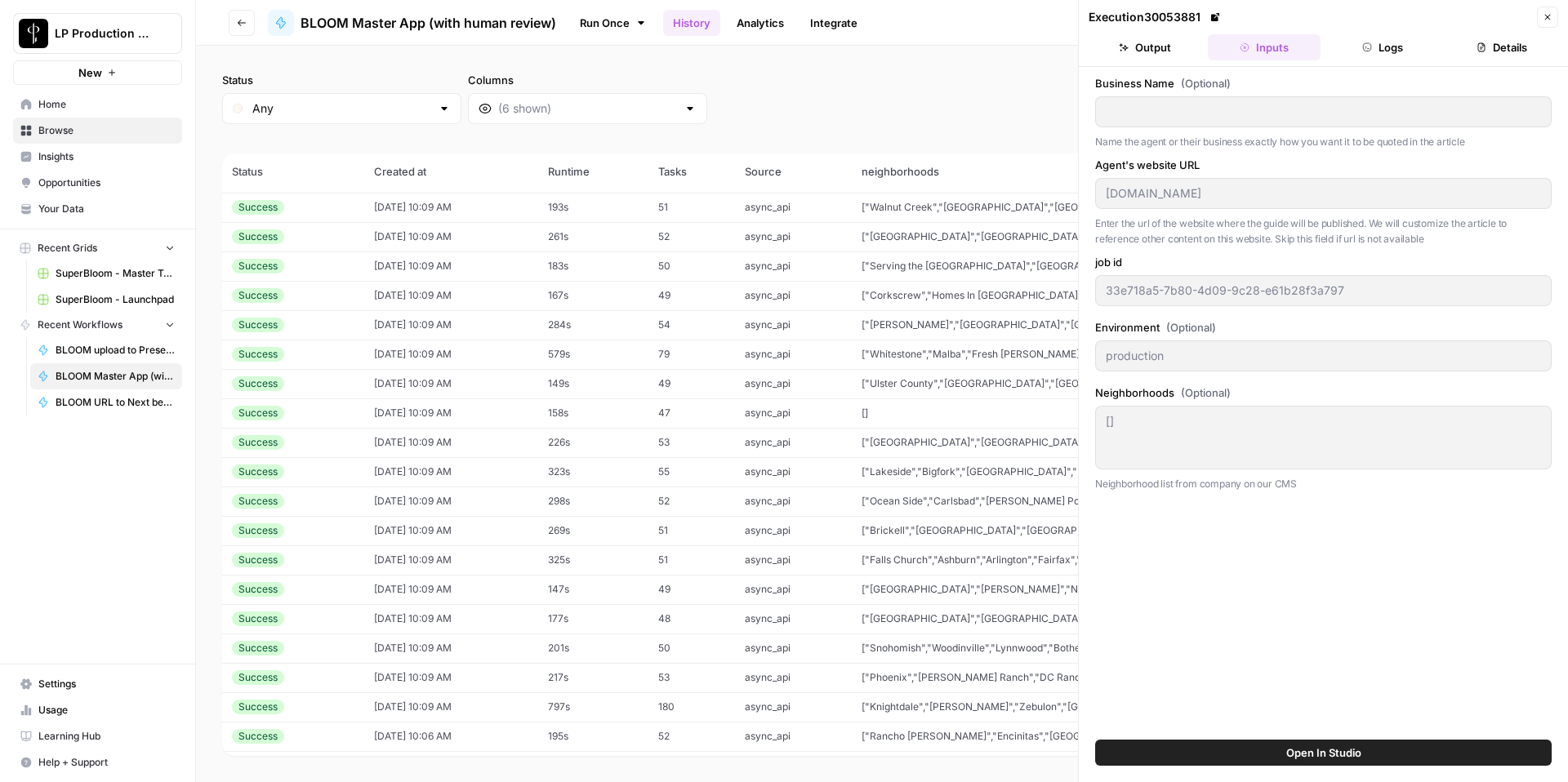
click at [1374, 47] on button "Logs" at bounding box center [1383, 47] width 113 height 26
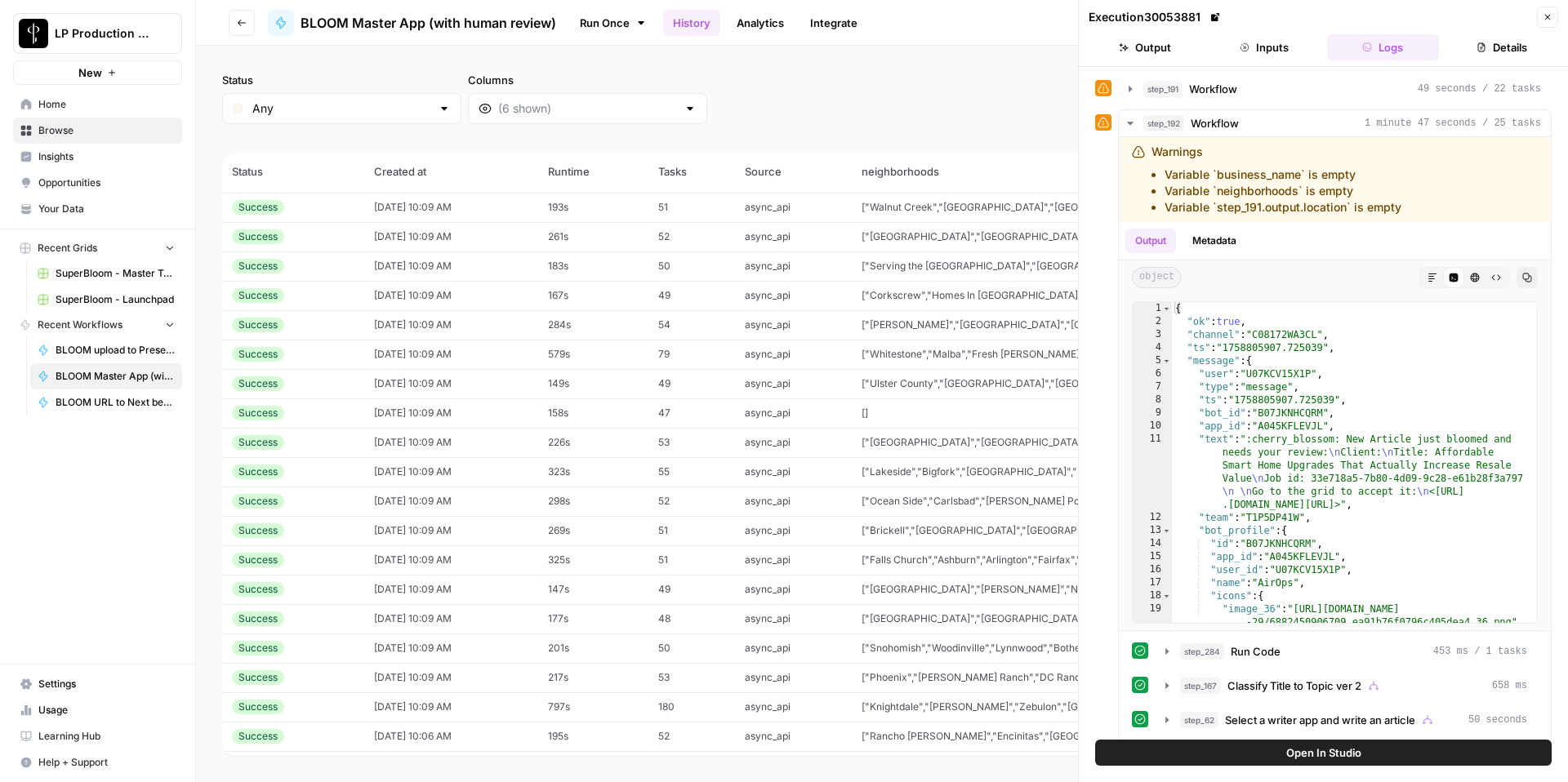
click at [1525, 49] on button "Details" at bounding box center [1501, 47] width 113 height 26
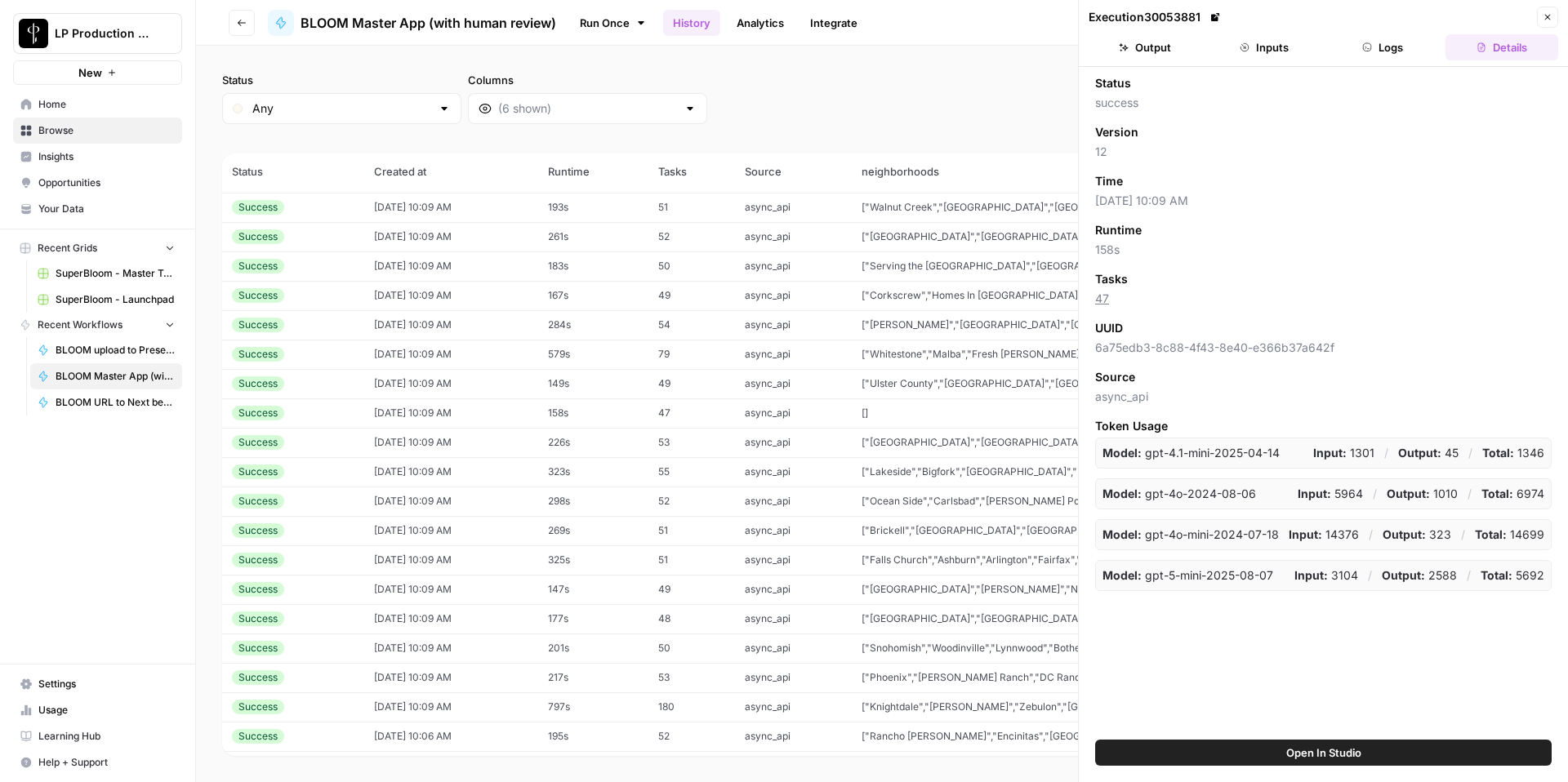
click at [1550, 12] on icon "button" at bounding box center [1547, 16] width 9 height 9
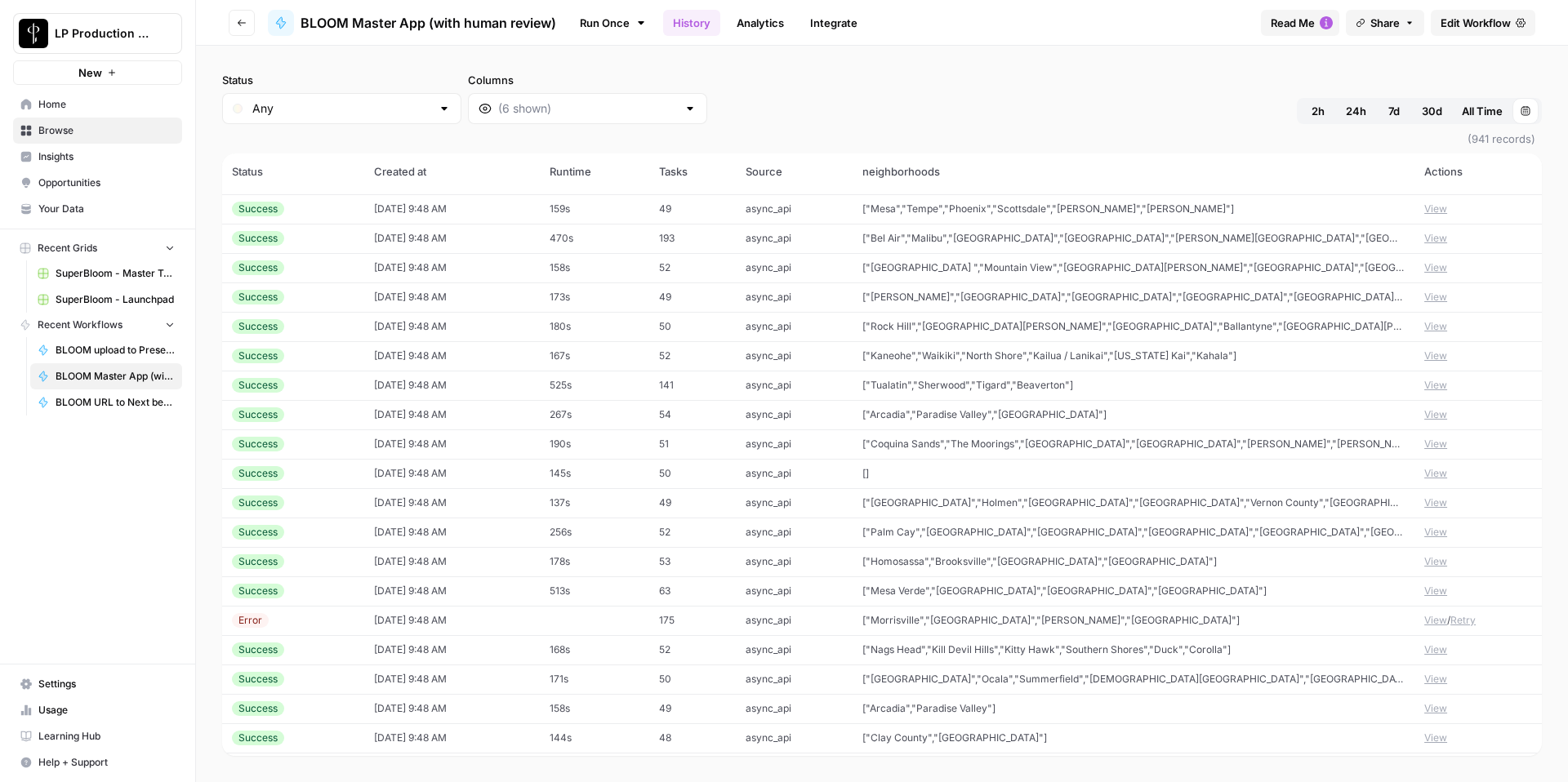
scroll to position [12061, 0]
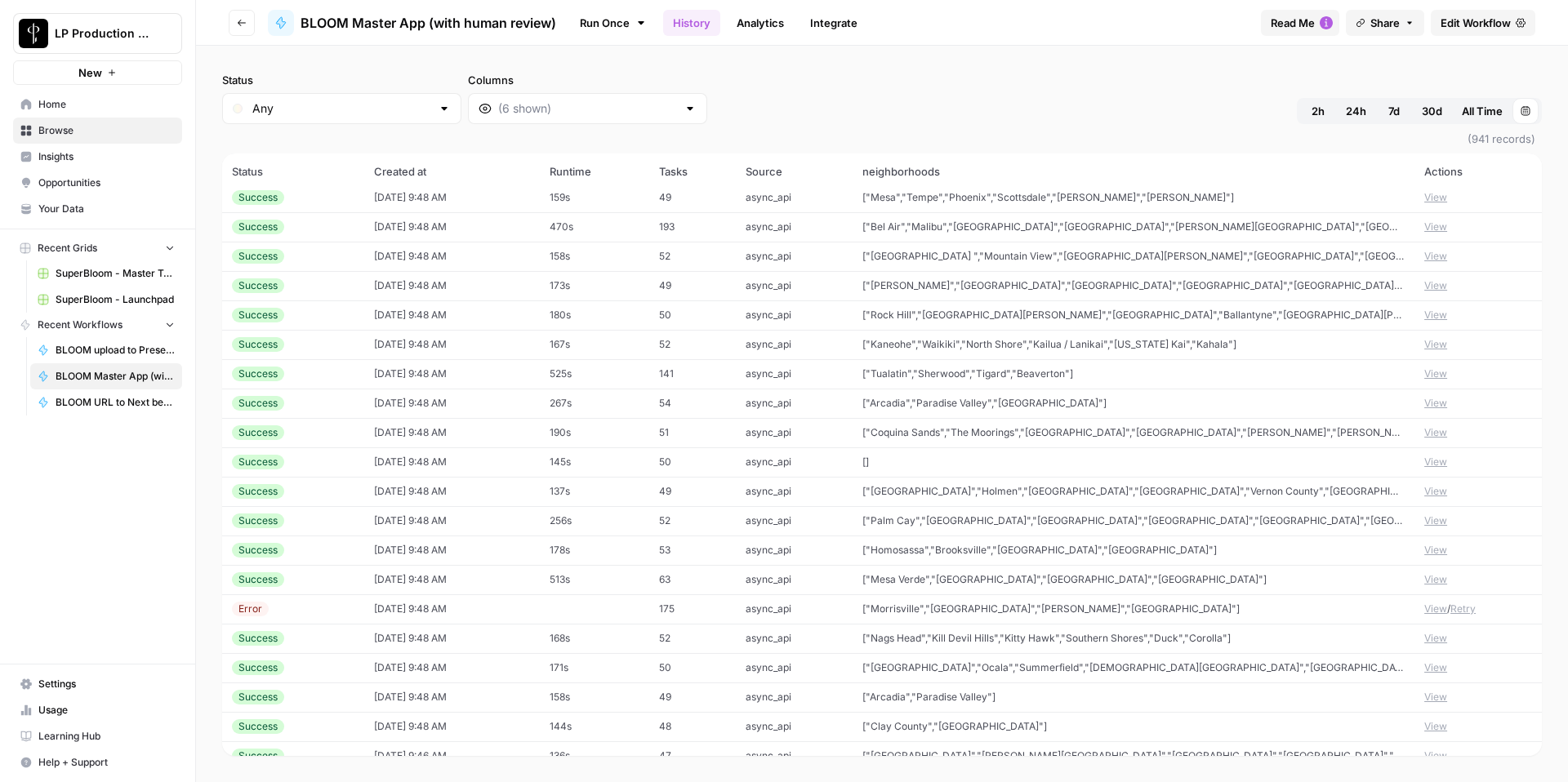
click at [869, 462] on span "[]" at bounding box center [865, 461] width 7 height 12
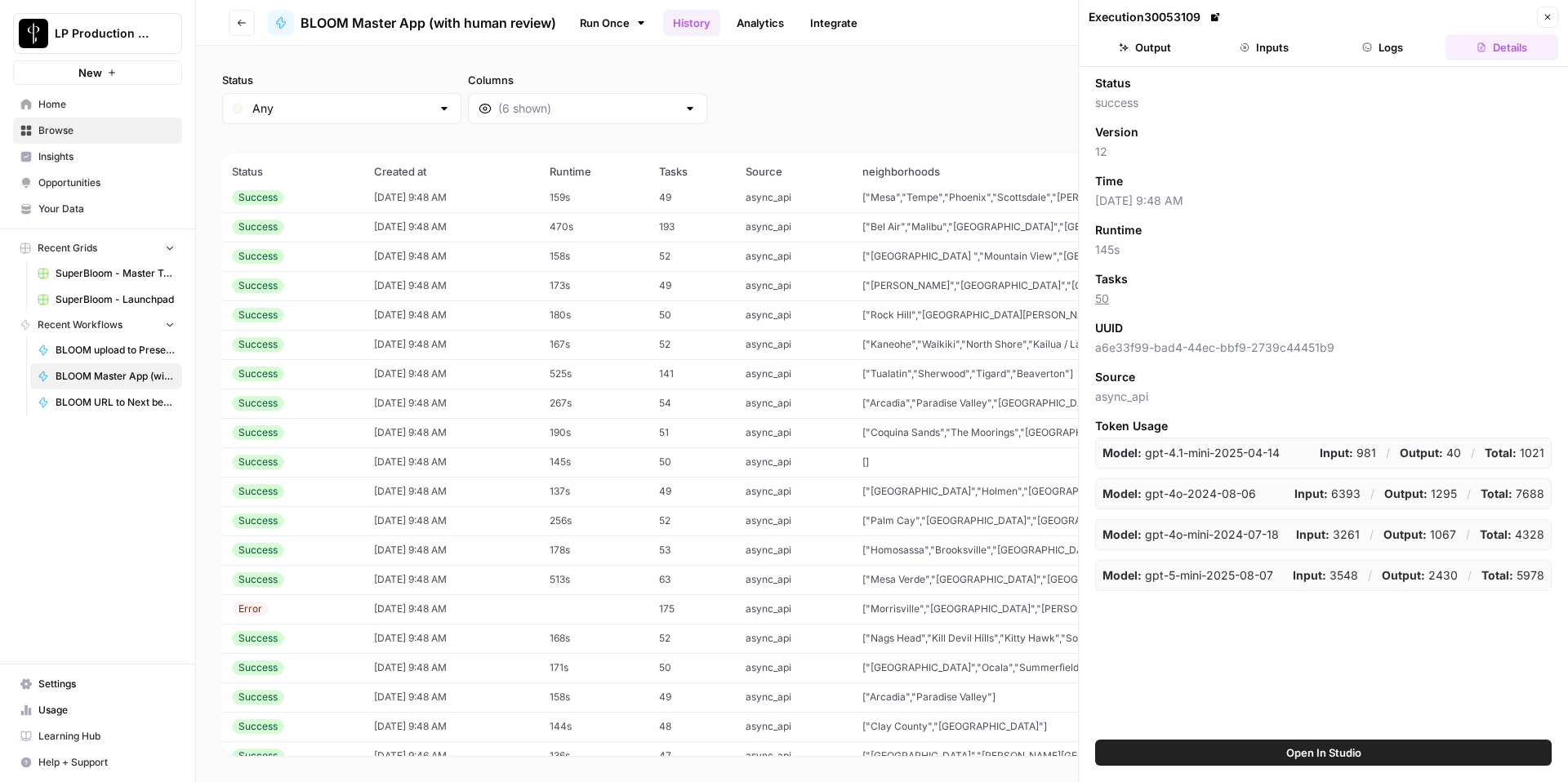
click at [1275, 41] on button "Inputs" at bounding box center [1264, 47] width 113 height 26
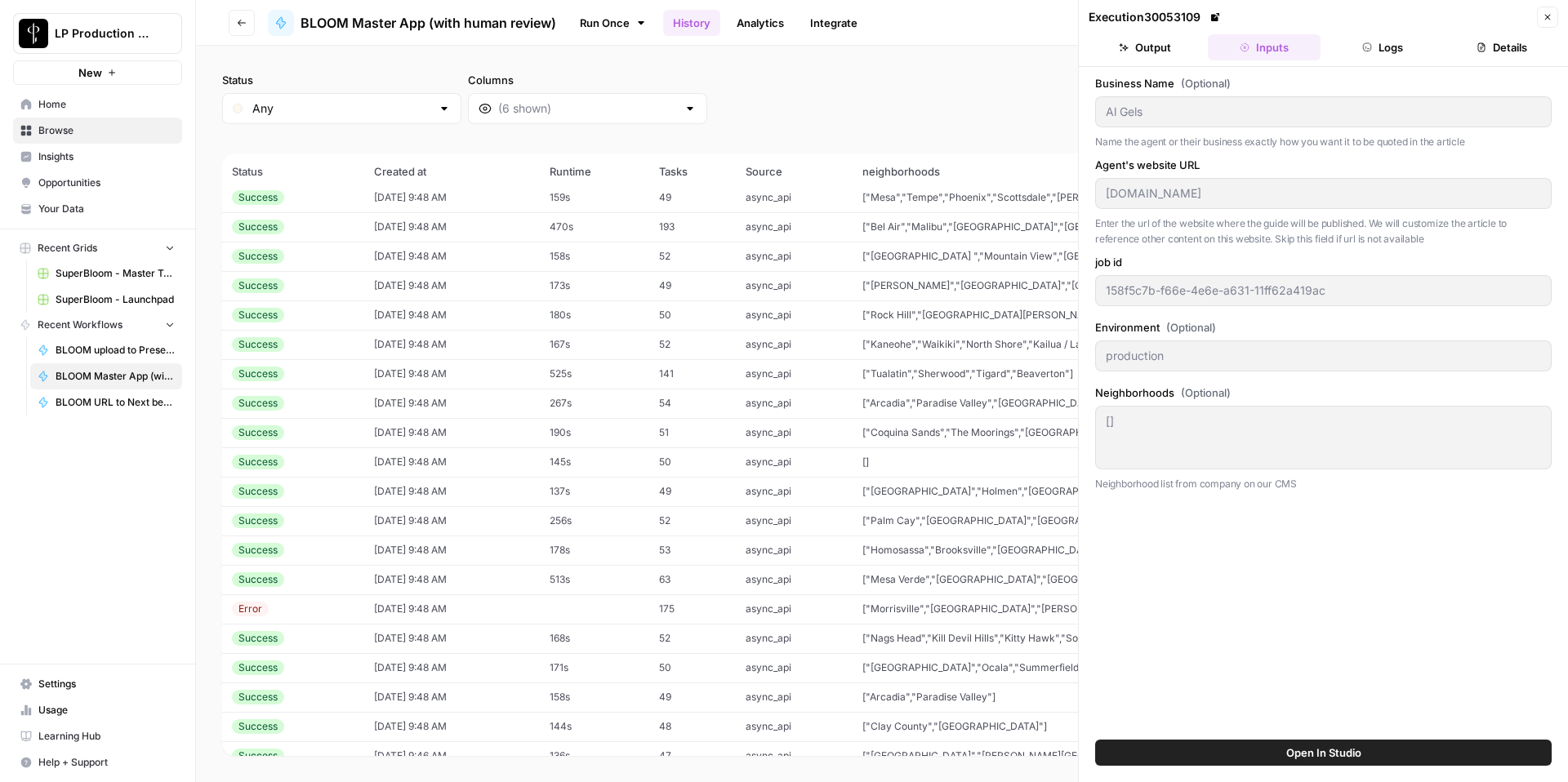
click at [1545, 20] on icon "button" at bounding box center [1547, 16] width 9 height 9
